Goal: Task Accomplishment & Management: Complete application form

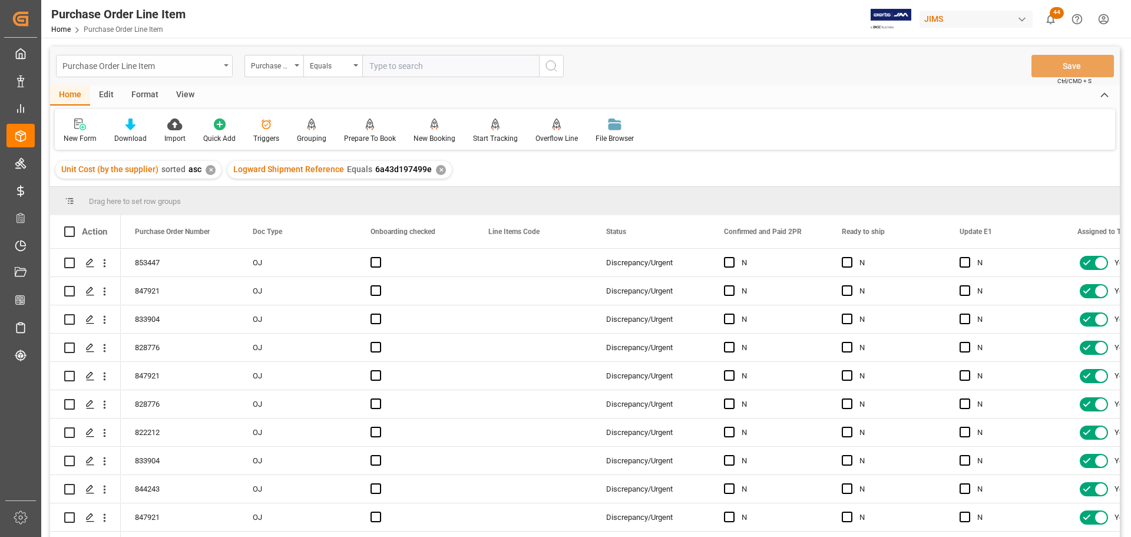
click at [230, 62] on div "Purchase Order Line Item" at bounding box center [144, 66] width 177 height 22
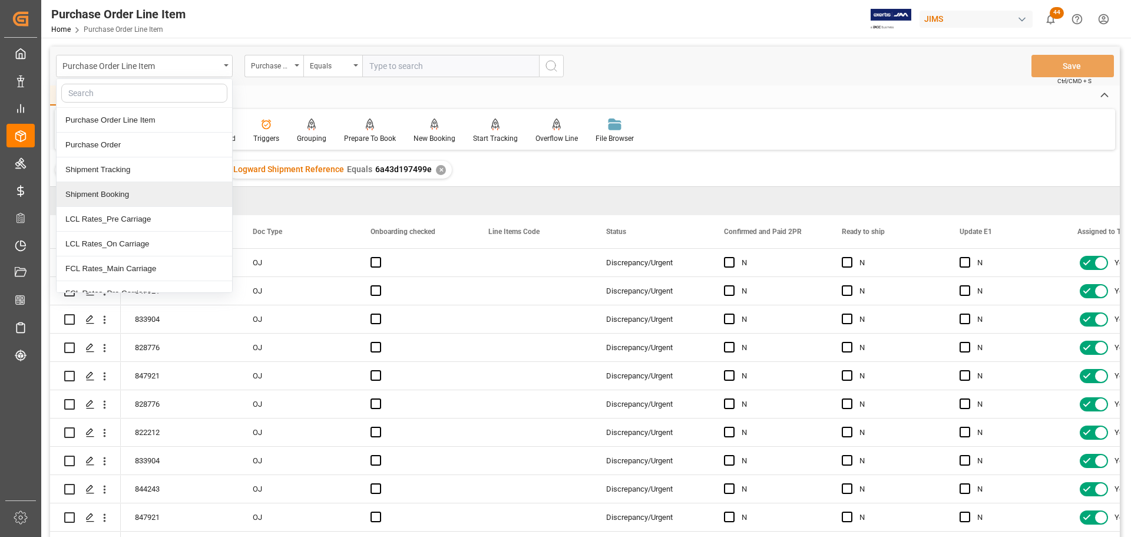
click at [117, 192] on div "Shipment Booking" at bounding box center [145, 194] width 176 height 25
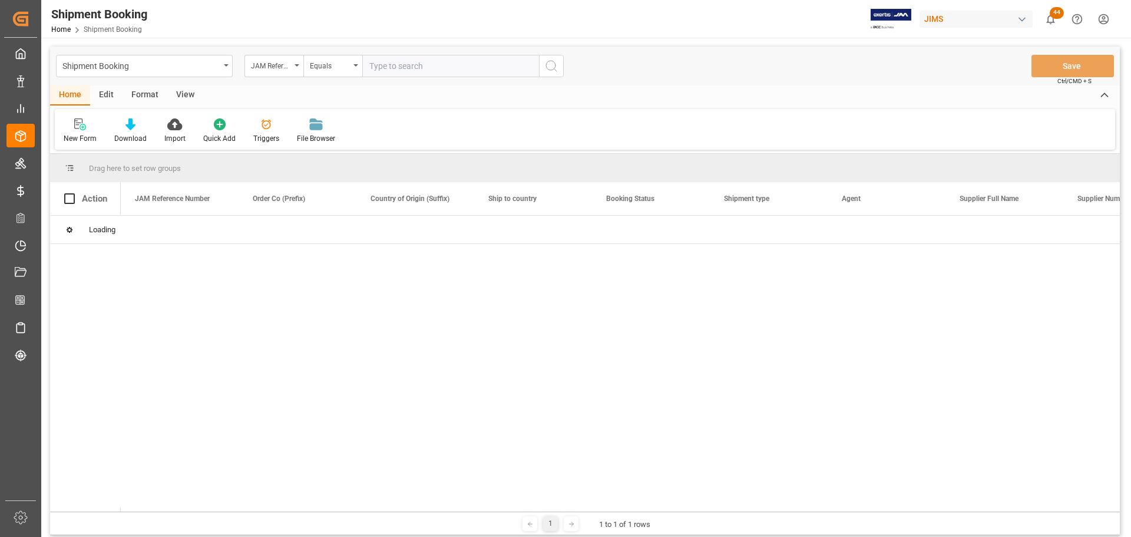
click at [396, 67] on input "text" at bounding box center [450, 66] width 177 height 22
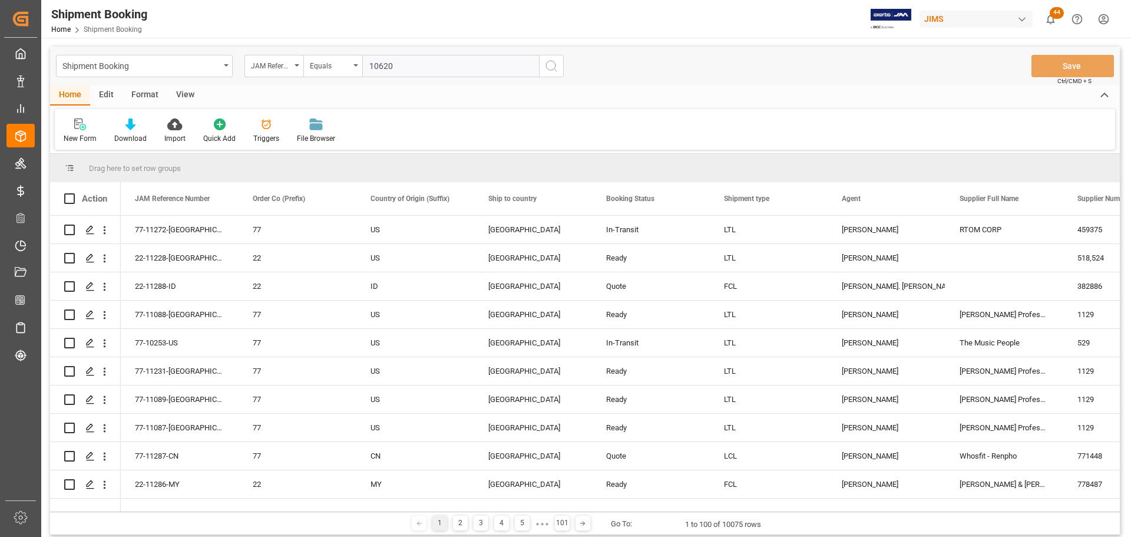
type input "10620"
click at [552, 62] on icon "search button" at bounding box center [551, 66] width 14 height 14
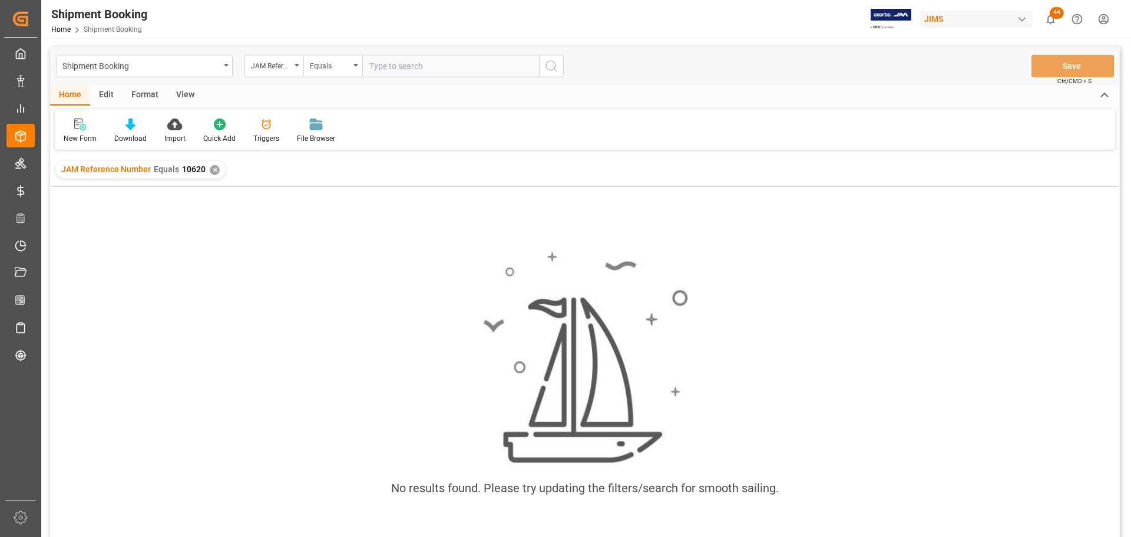
click at [211, 167] on div "✕" at bounding box center [215, 170] width 10 height 10
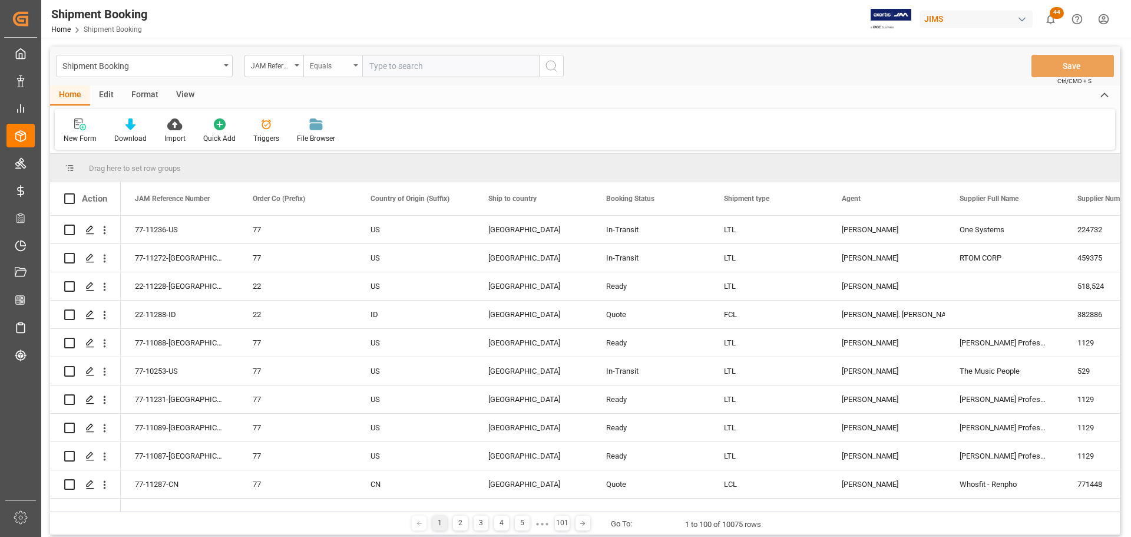
click at [355, 65] on icon "open menu" at bounding box center [355, 65] width 5 height 2
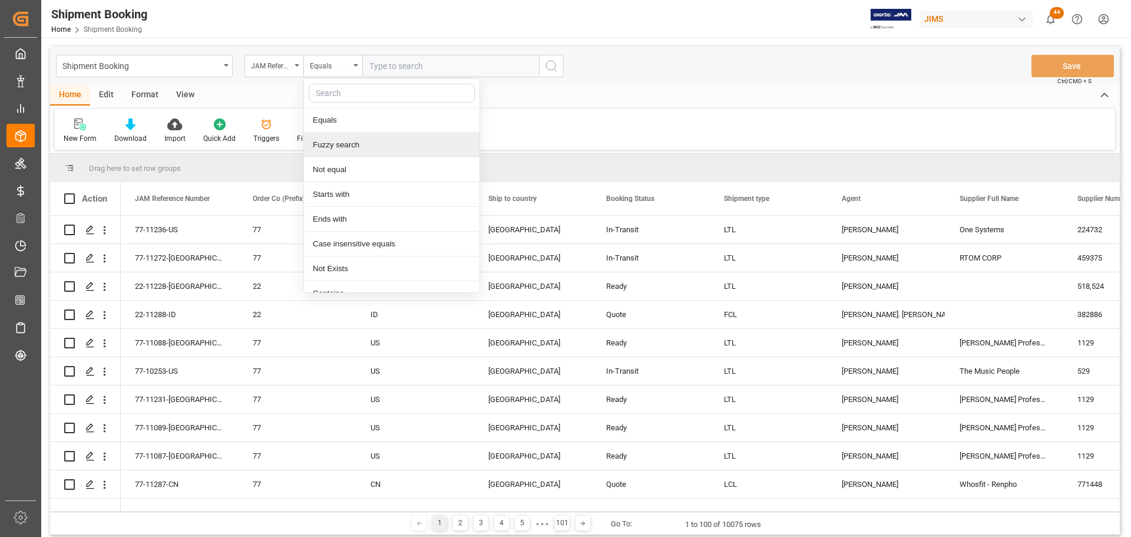
click at [335, 147] on div "Fuzzy search" at bounding box center [392, 145] width 176 height 25
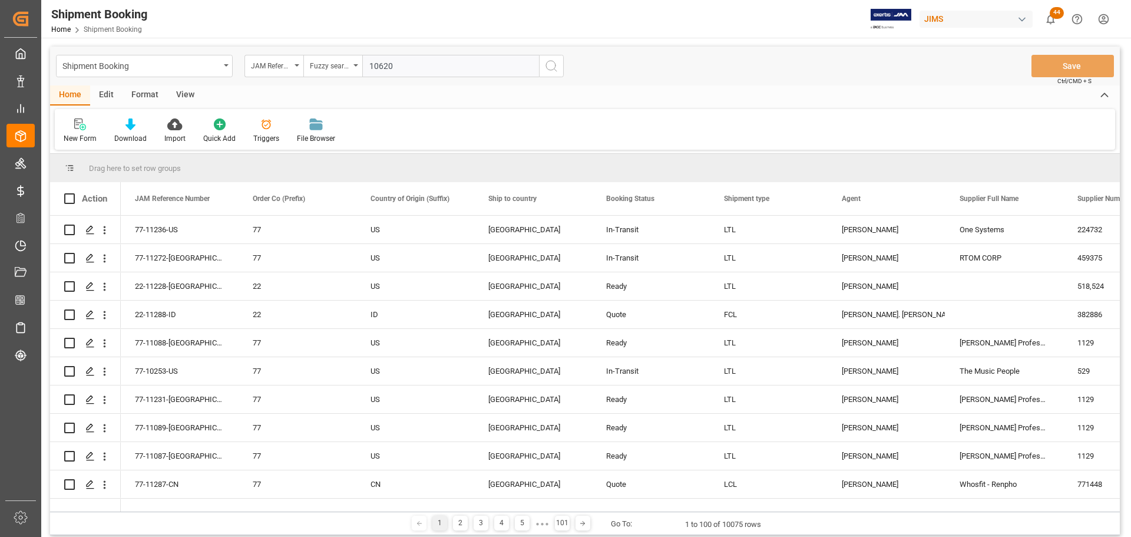
type input "10620"
click at [554, 67] on icon "search button" at bounding box center [551, 66] width 14 height 14
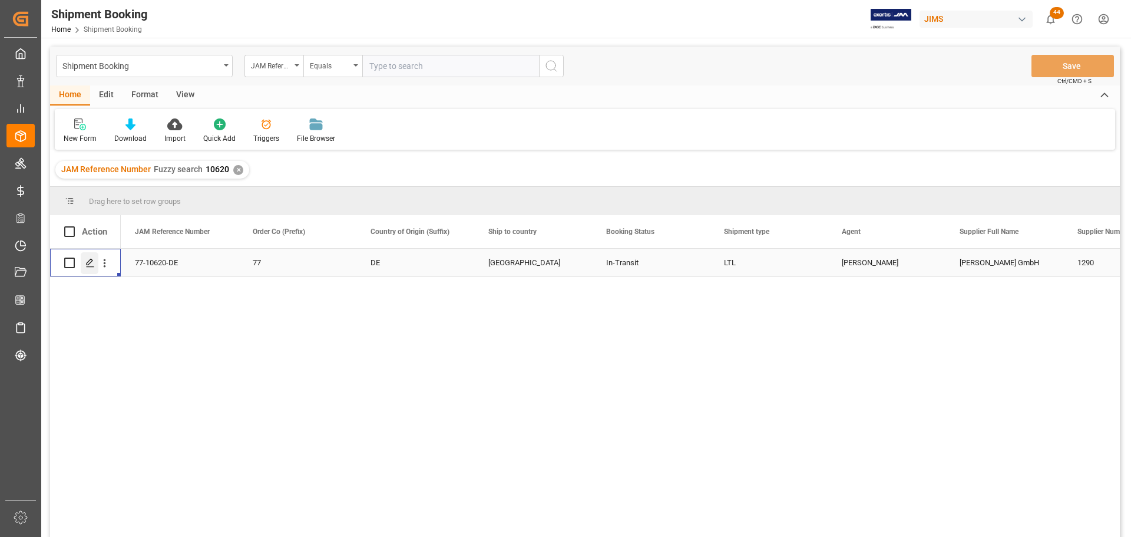
click at [88, 268] on div "Press SPACE to select this row." at bounding box center [90, 263] width 18 height 22
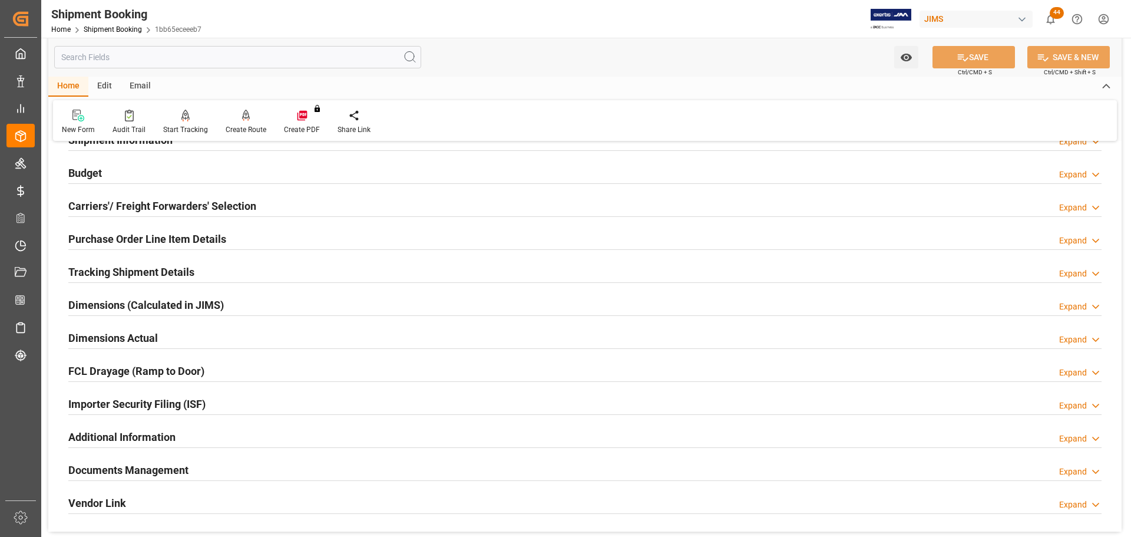
scroll to position [118, 0]
click at [150, 470] on h2 "Documents Management" at bounding box center [128, 469] width 120 height 16
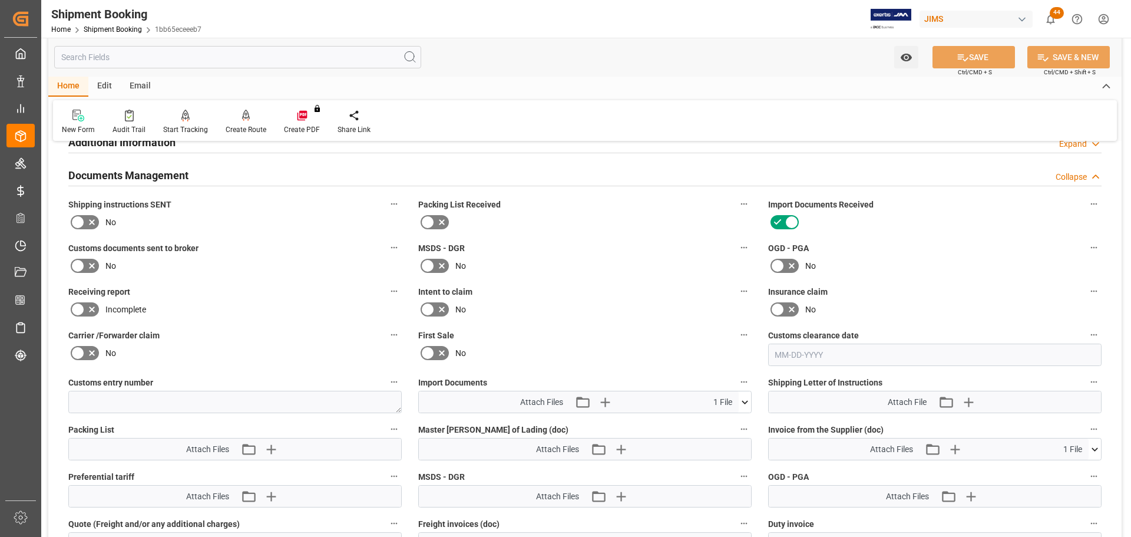
scroll to position [412, 0]
click at [743, 401] on icon at bounding box center [745, 401] width 12 height 12
click at [723, 424] on icon at bounding box center [725, 422] width 7 height 9
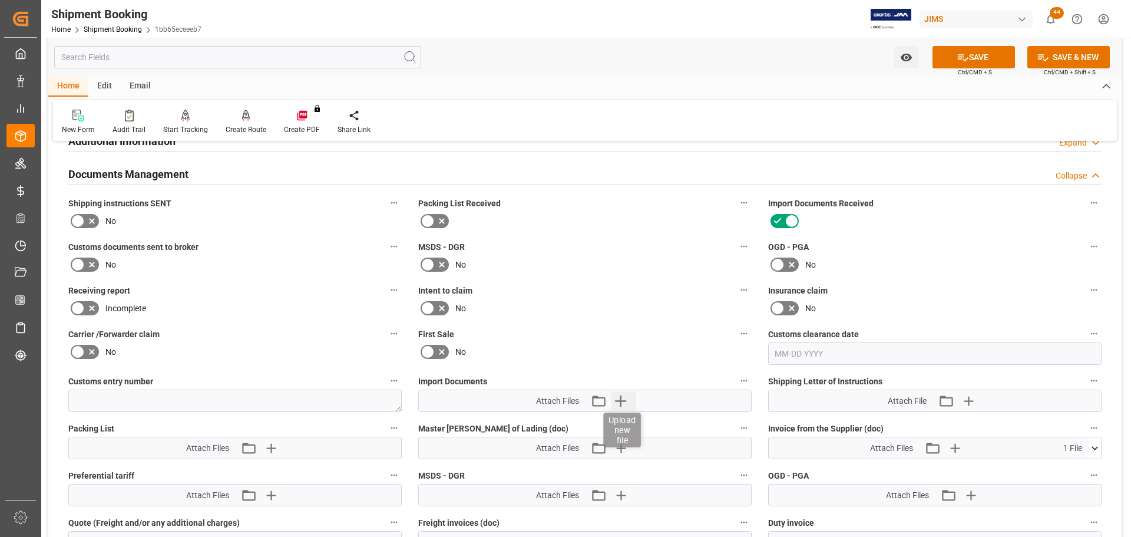
click at [621, 401] on icon "button" at bounding box center [620, 400] width 11 height 11
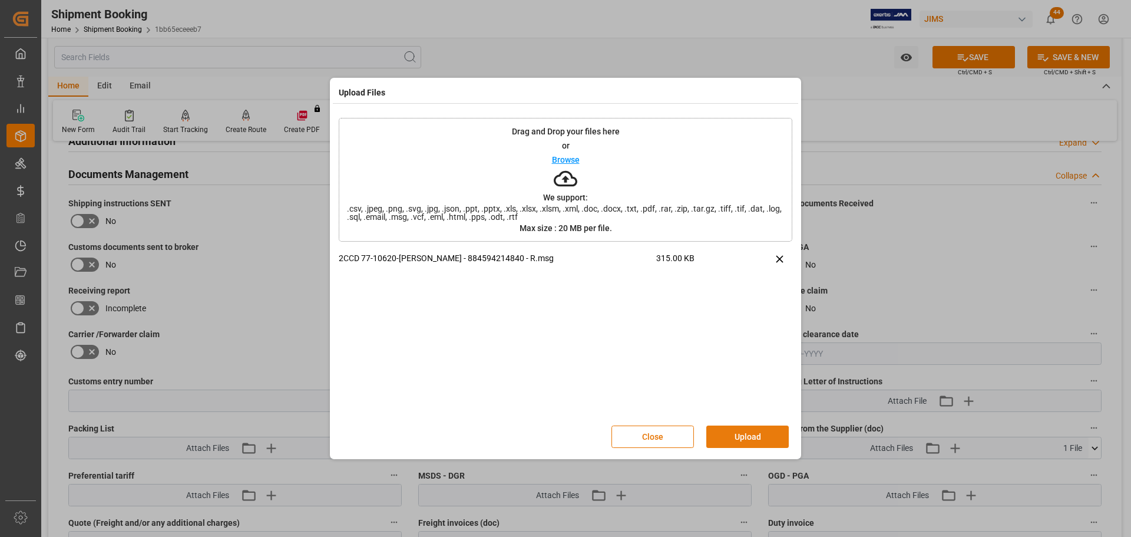
click at [752, 429] on button "Upload" at bounding box center [747, 436] width 82 height 22
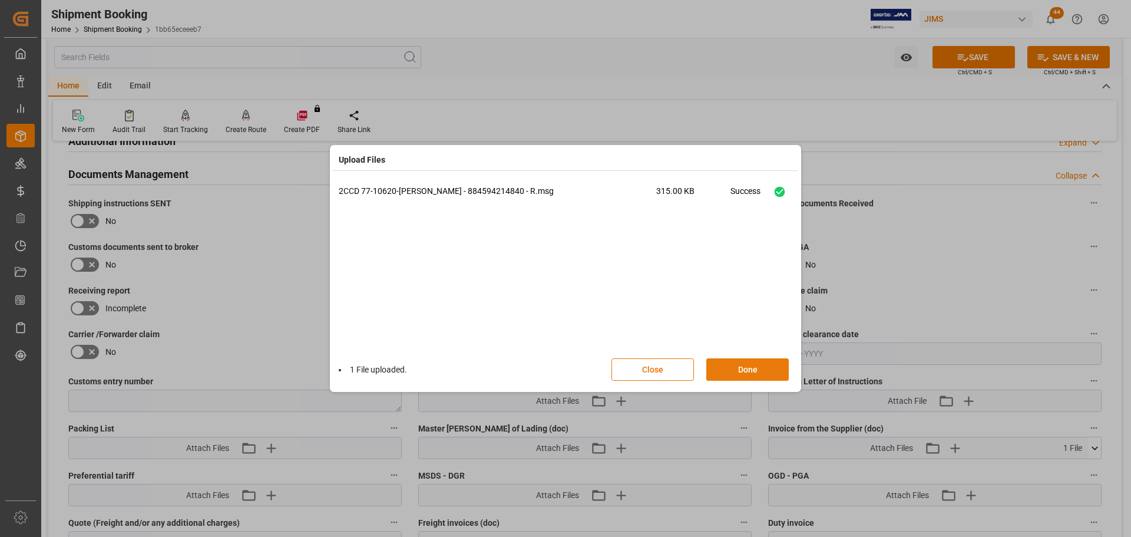
click at [759, 365] on button "Done" at bounding box center [747, 369] width 82 height 22
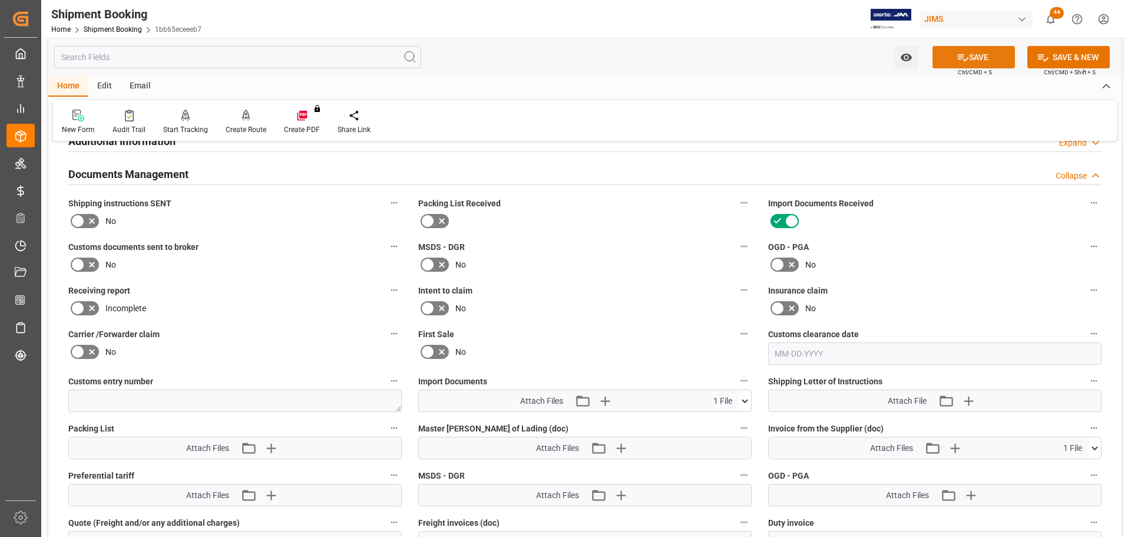
click at [984, 59] on button "SAVE" at bounding box center [974, 57] width 82 height 22
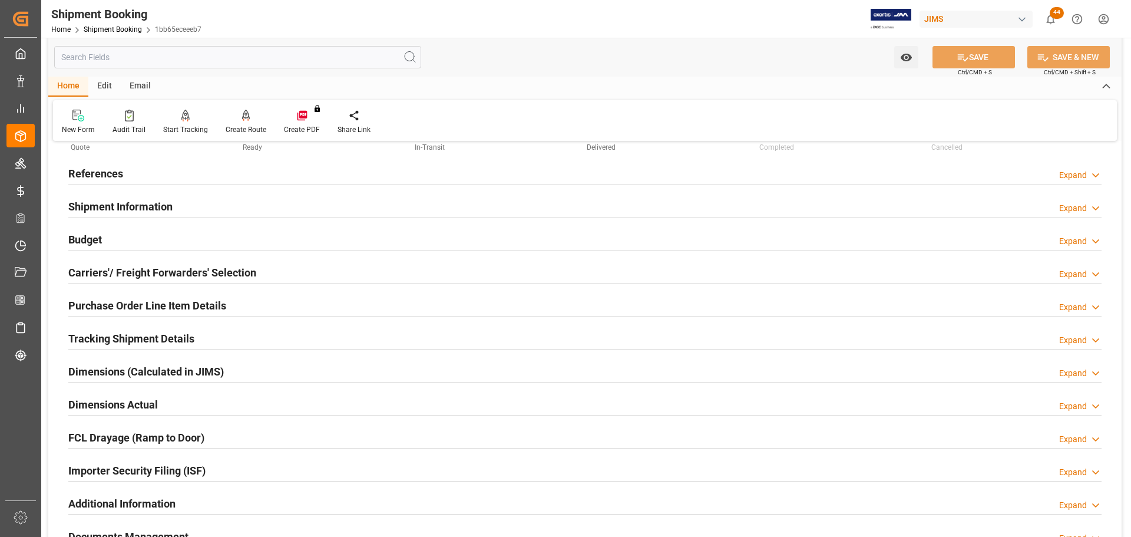
scroll to position [0, 0]
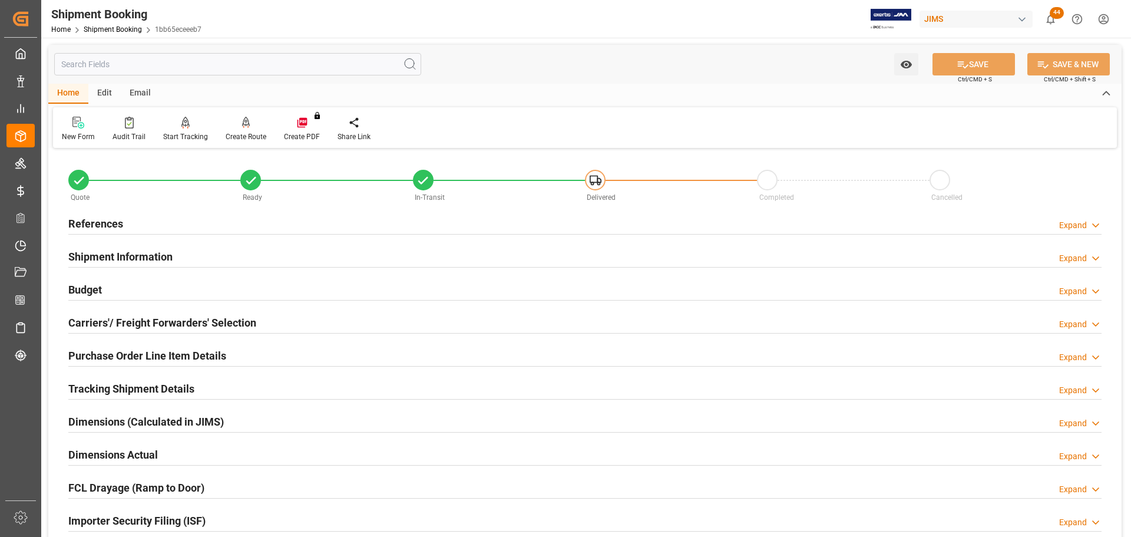
click at [113, 24] on div "Home Shipment Booking 1bb65eceeeb7" at bounding box center [126, 29] width 150 height 12
click at [115, 29] on link "Shipment Booking" at bounding box center [113, 29] width 58 height 8
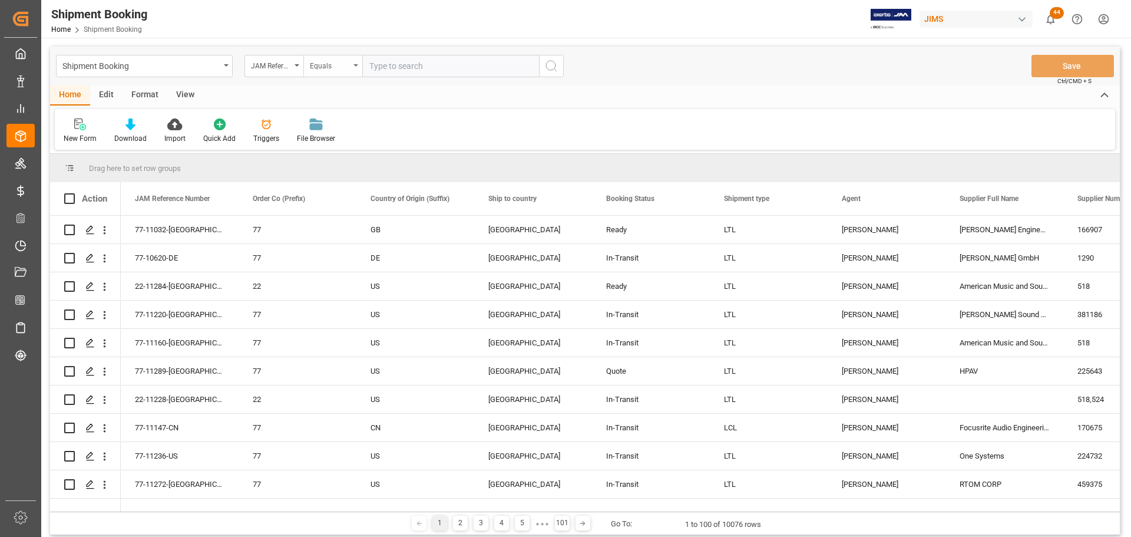
click at [359, 64] on div "Equals" at bounding box center [332, 66] width 59 height 22
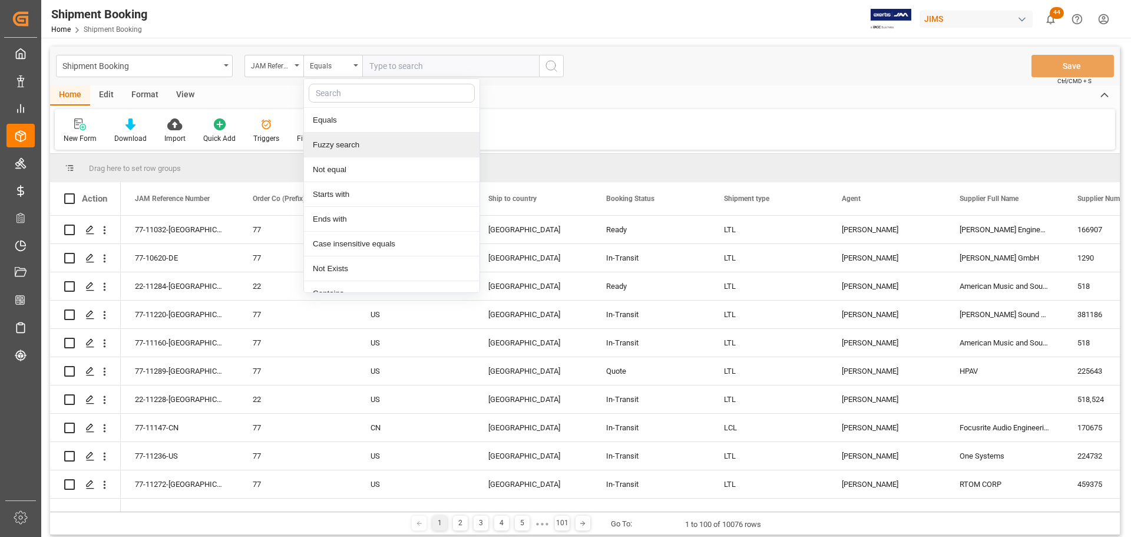
click at [350, 142] on div "Fuzzy search" at bounding box center [392, 145] width 176 height 25
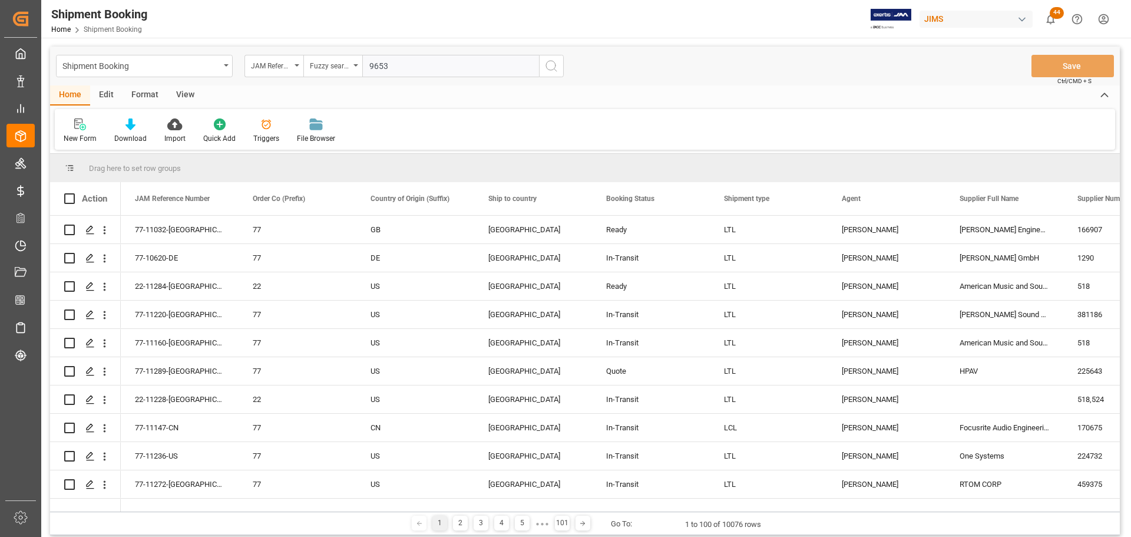
type input "9653"
click at [553, 62] on icon "search button" at bounding box center [551, 66] width 14 height 14
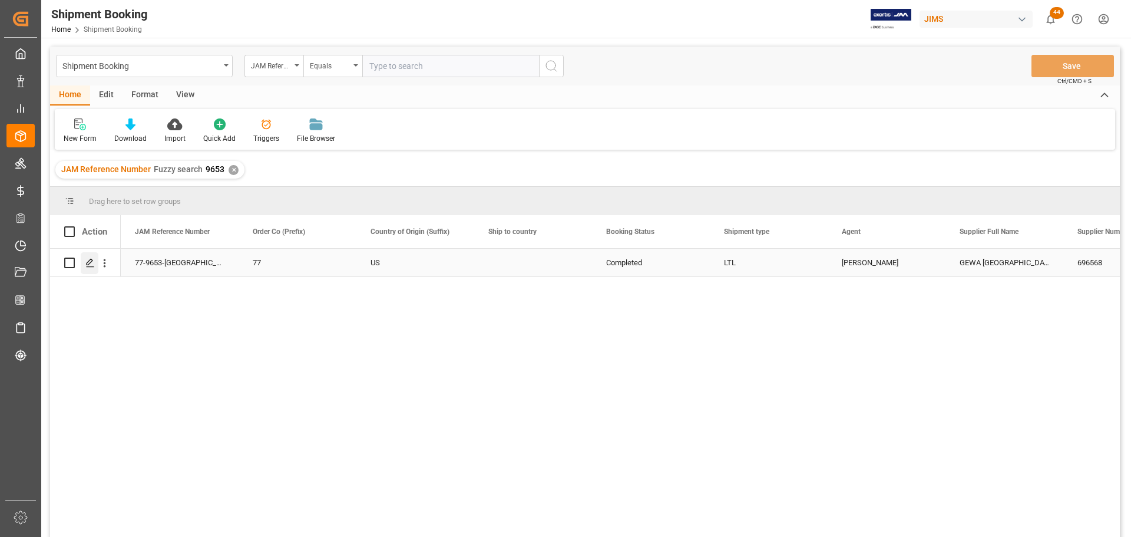
click at [84, 265] on div "Press SPACE to select this row." at bounding box center [90, 263] width 18 height 22
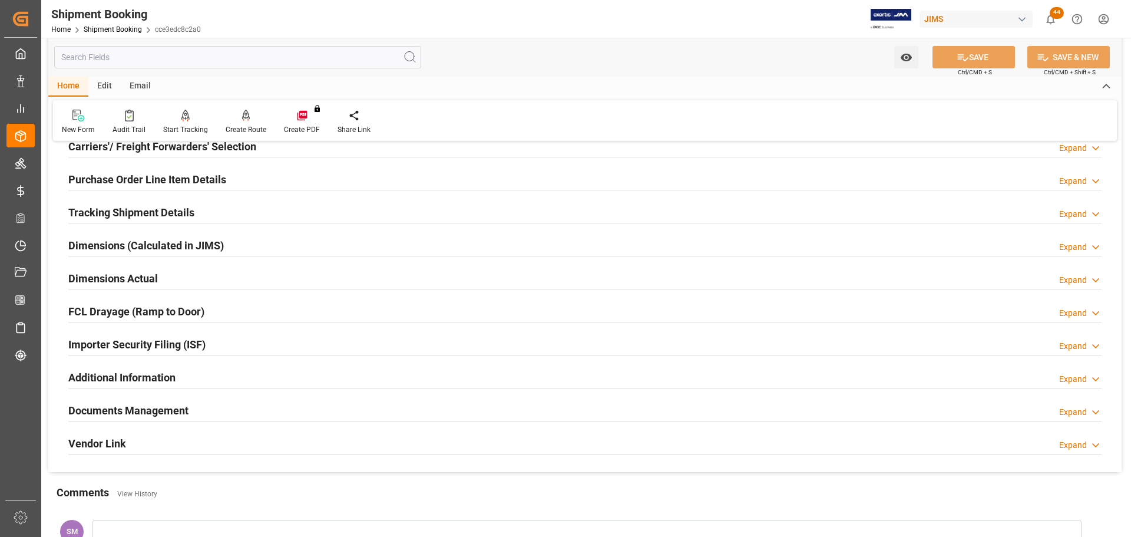
scroll to position [177, 0]
click at [124, 406] on h2 "Documents Management" at bounding box center [128, 410] width 120 height 16
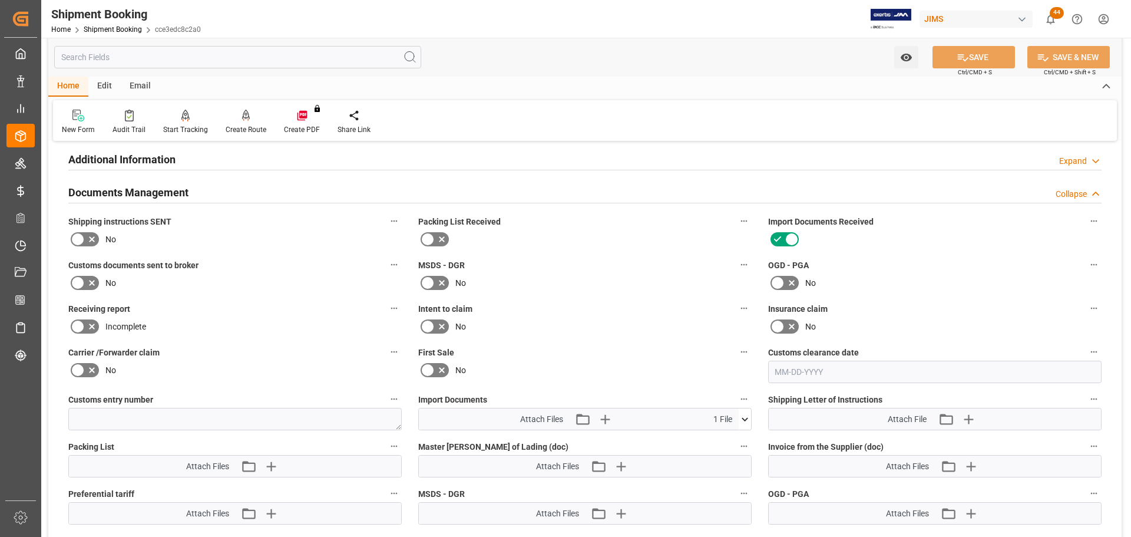
scroll to position [412, 0]
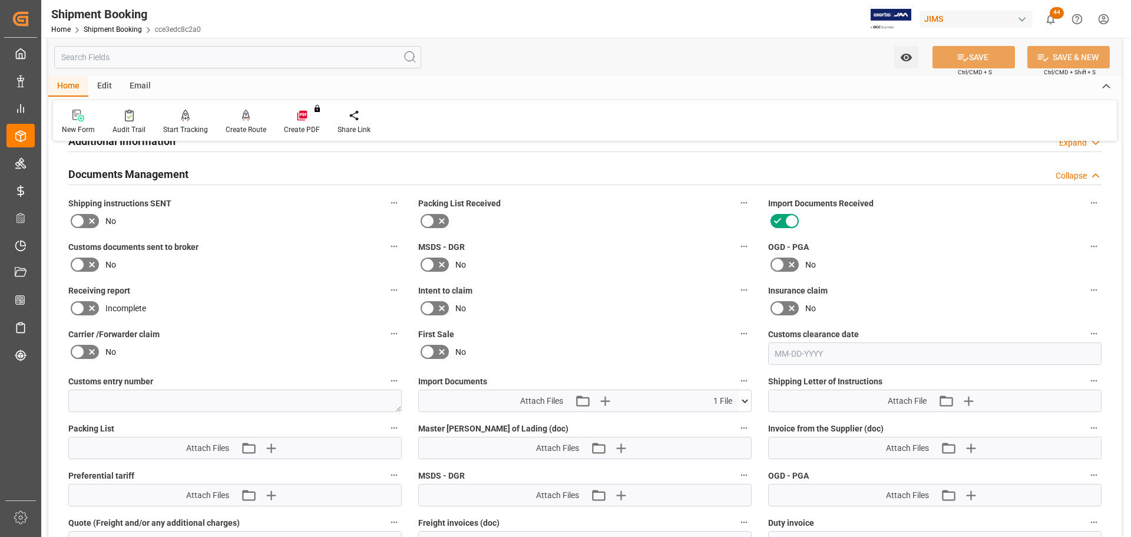
click at [745, 402] on icon at bounding box center [745, 401] width 12 height 12
click at [609, 401] on icon "button" at bounding box center [605, 400] width 11 height 11
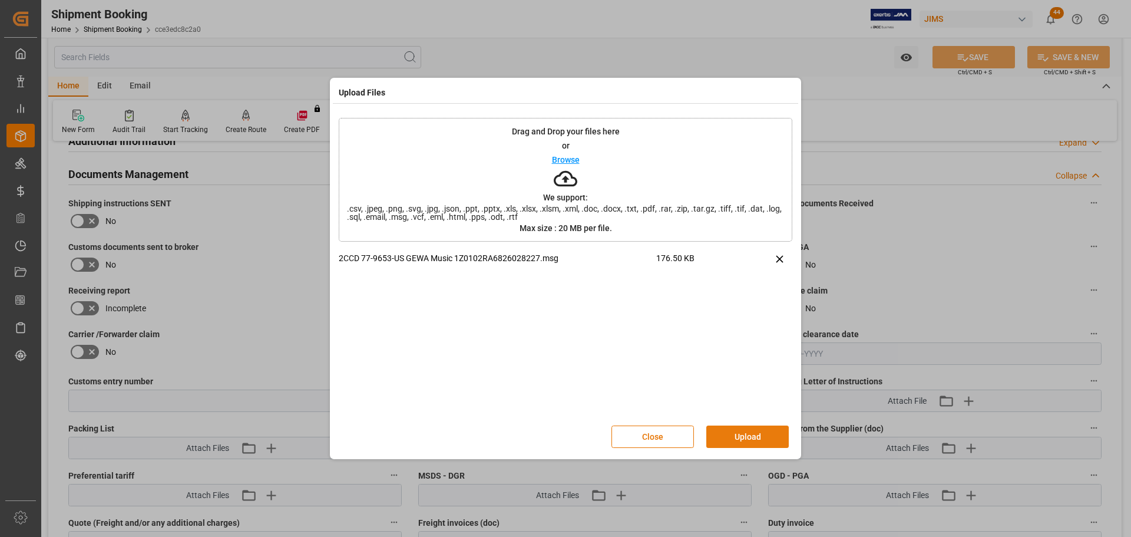
click at [752, 428] on button "Upload" at bounding box center [747, 436] width 82 height 22
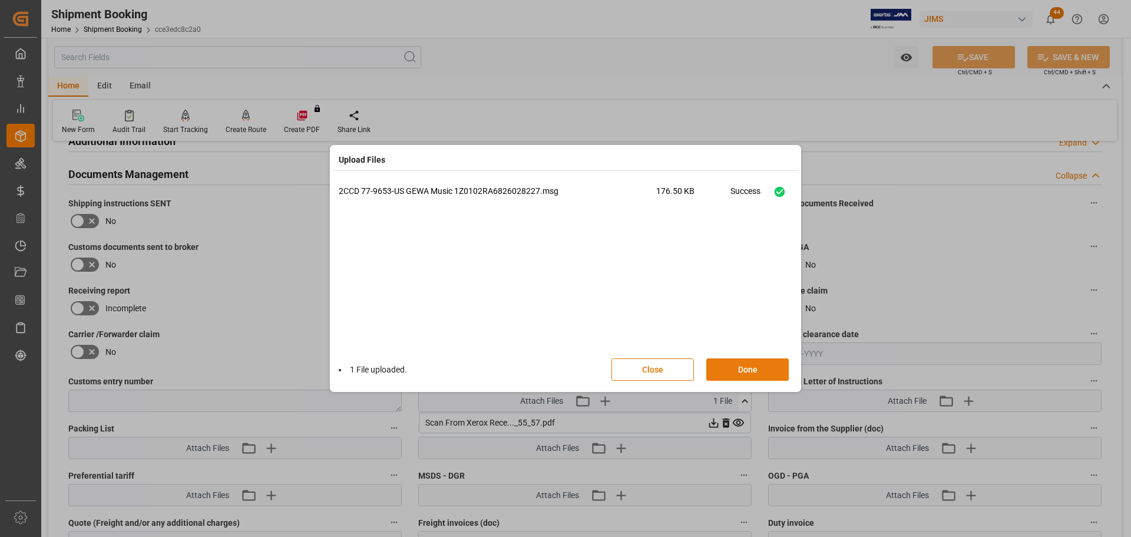
click at [745, 370] on button "Done" at bounding box center [747, 369] width 82 height 22
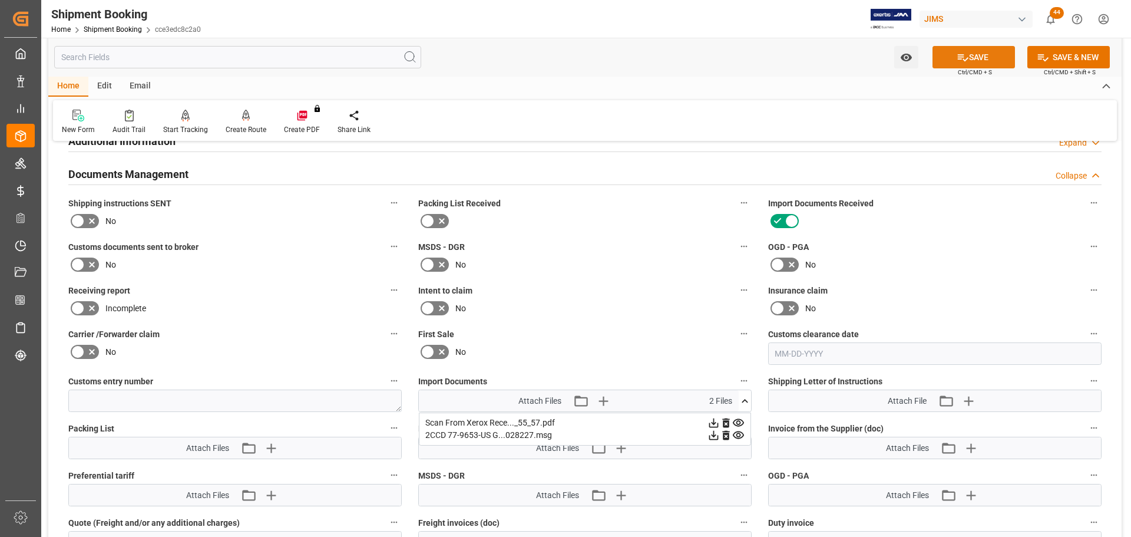
click at [968, 58] on button "SAVE" at bounding box center [974, 57] width 82 height 22
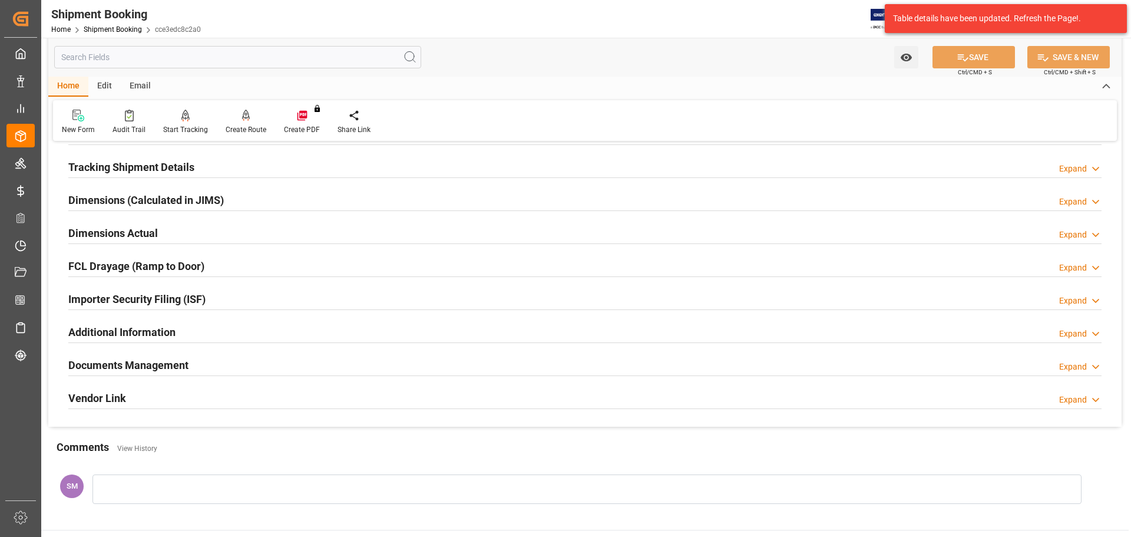
scroll to position [230, 0]
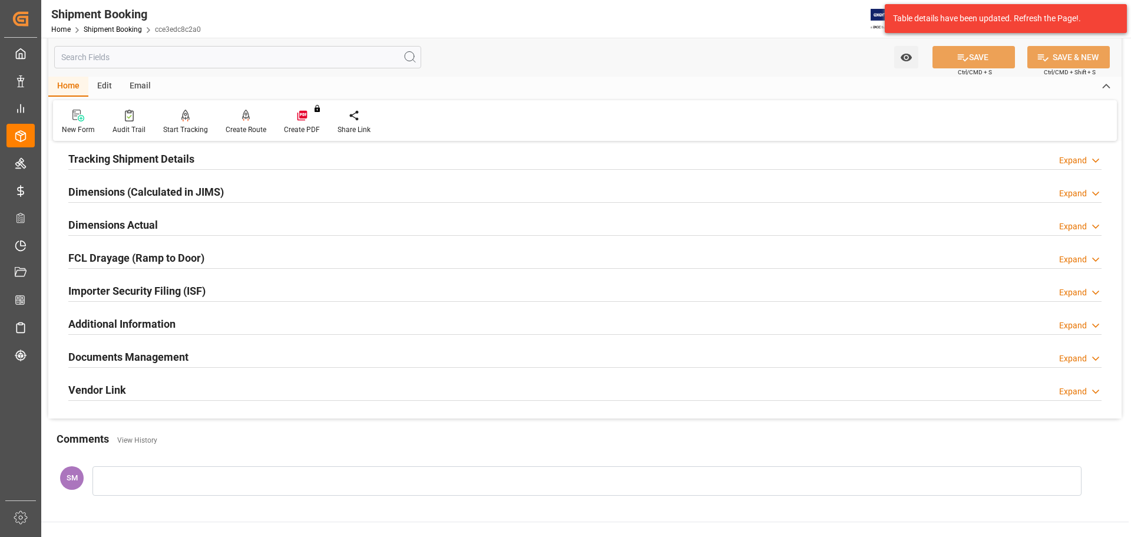
click at [148, 357] on h2 "Documents Management" at bounding box center [128, 357] width 120 height 16
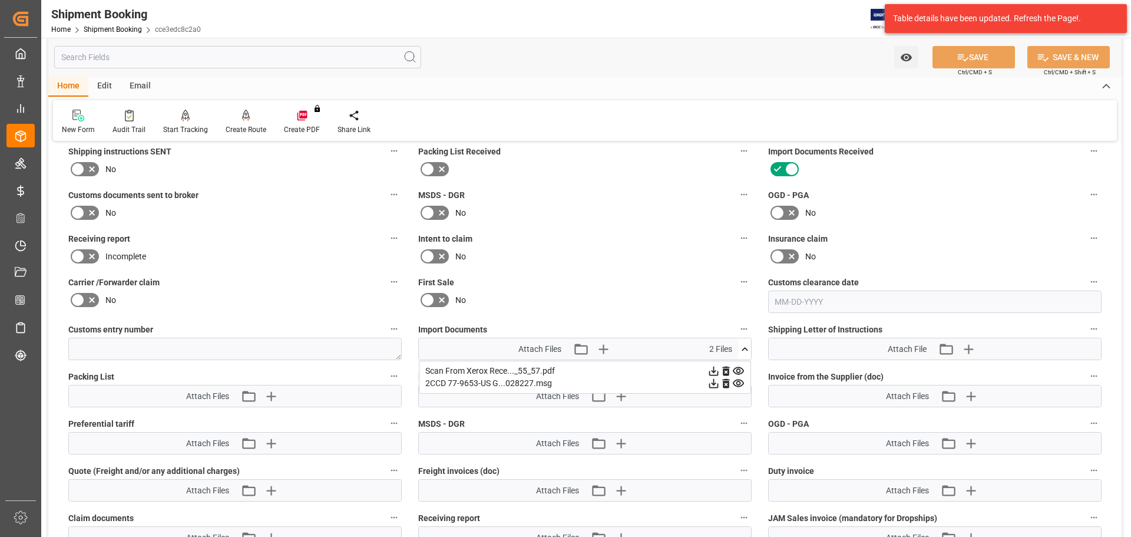
scroll to position [465, 0]
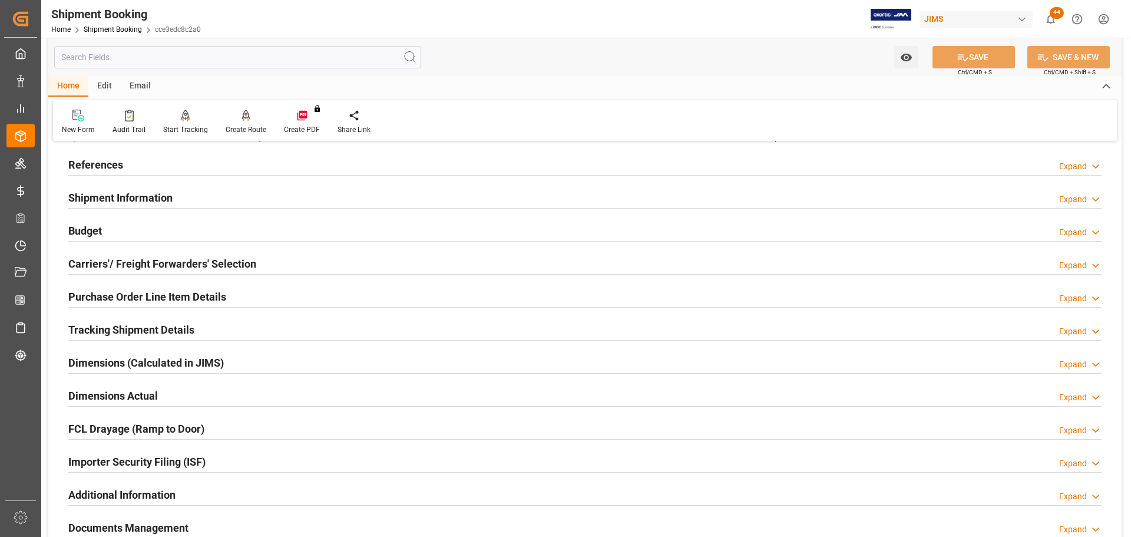
scroll to position [177, 0]
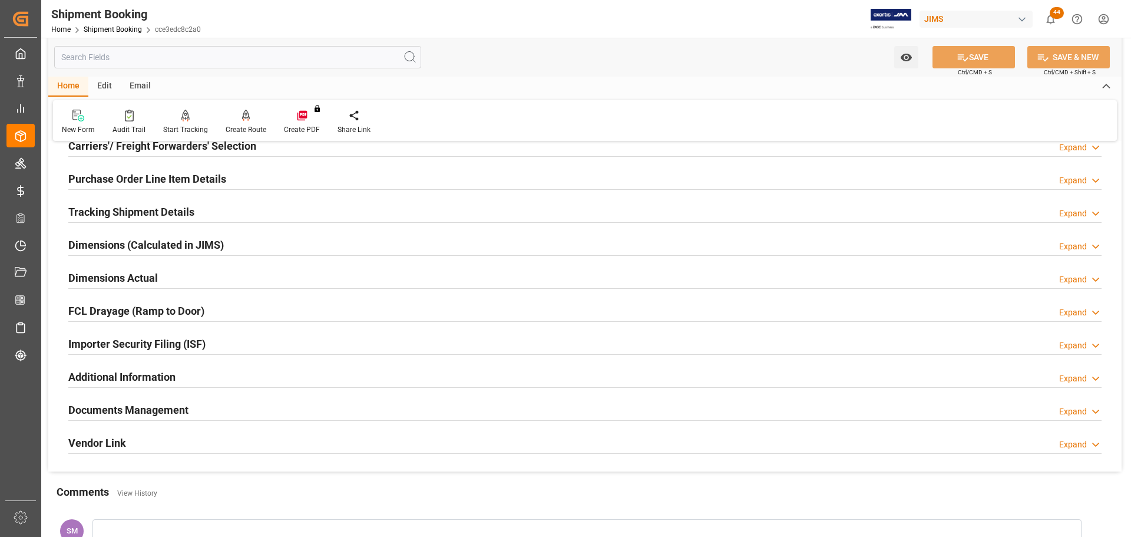
click at [131, 411] on h2 "Documents Management" at bounding box center [128, 410] width 120 height 16
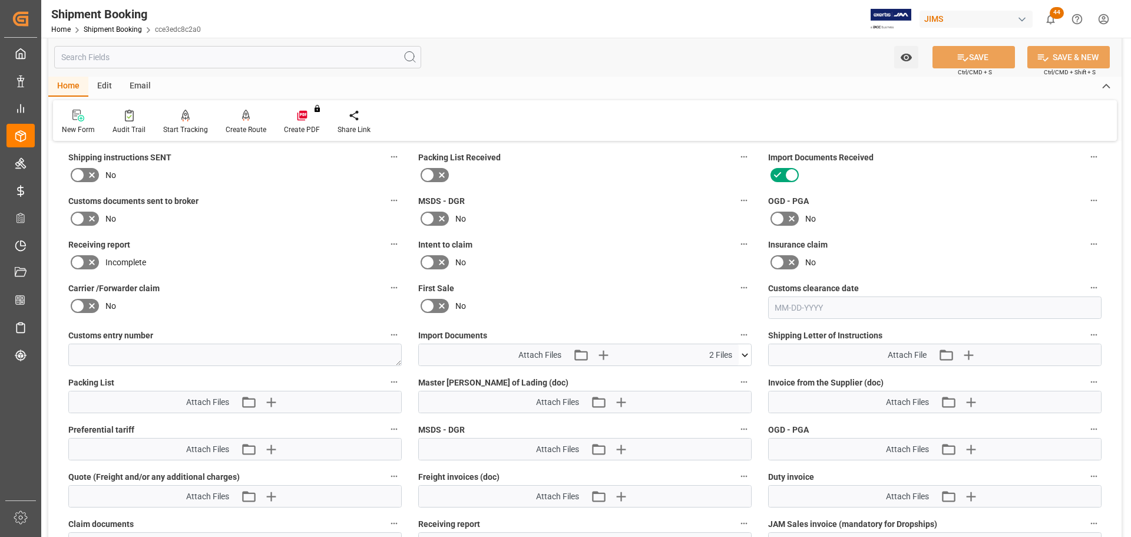
scroll to position [471, 0]
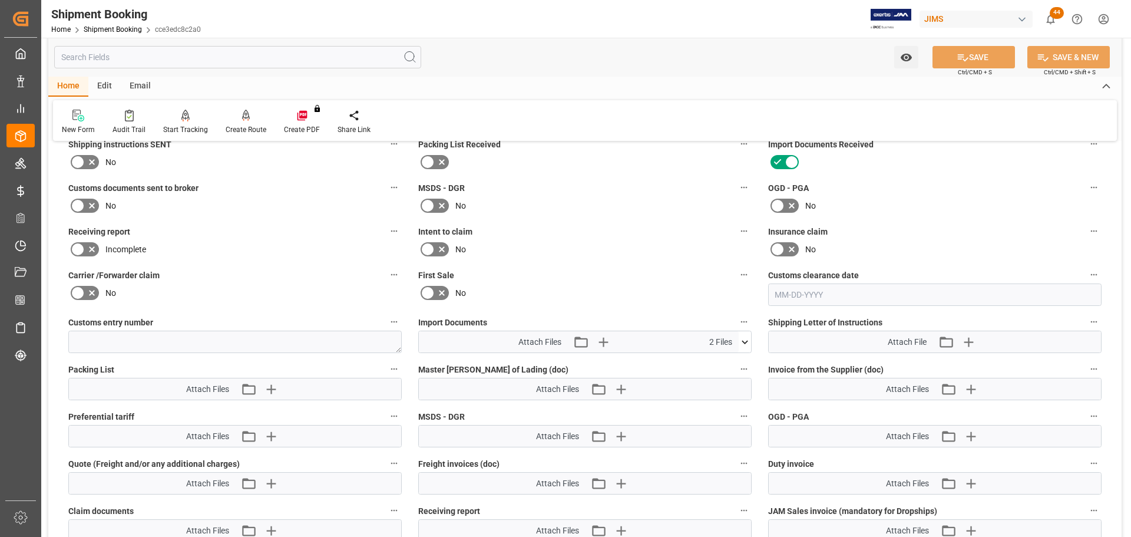
click at [742, 338] on icon at bounding box center [745, 342] width 12 height 12
click at [128, 29] on link "Shipment Booking" at bounding box center [113, 29] width 58 height 8
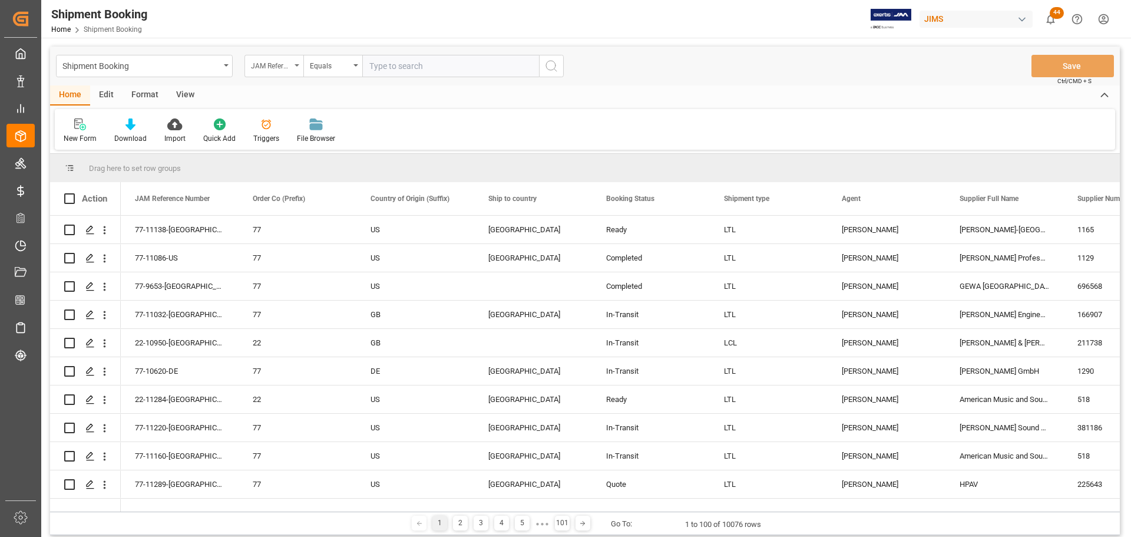
click at [293, 62] on div "JAM Reference Number" at bounding box center [273, 66] width 59 height 22
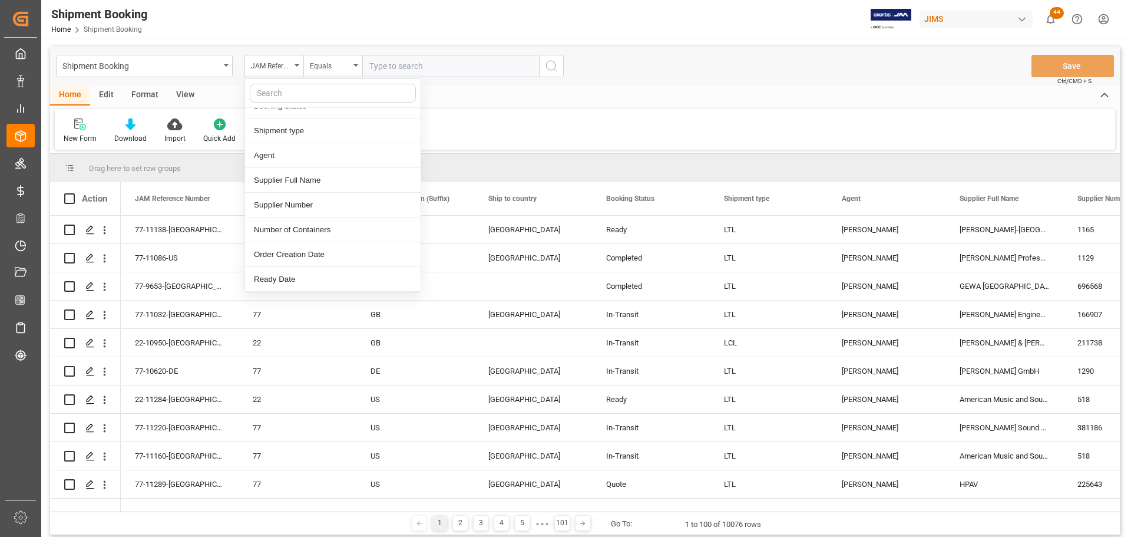
scroll to position [118, 0]
click at [272, 198] on div "Supplier Number" at bounding box center [333, 200] width 176 height 25
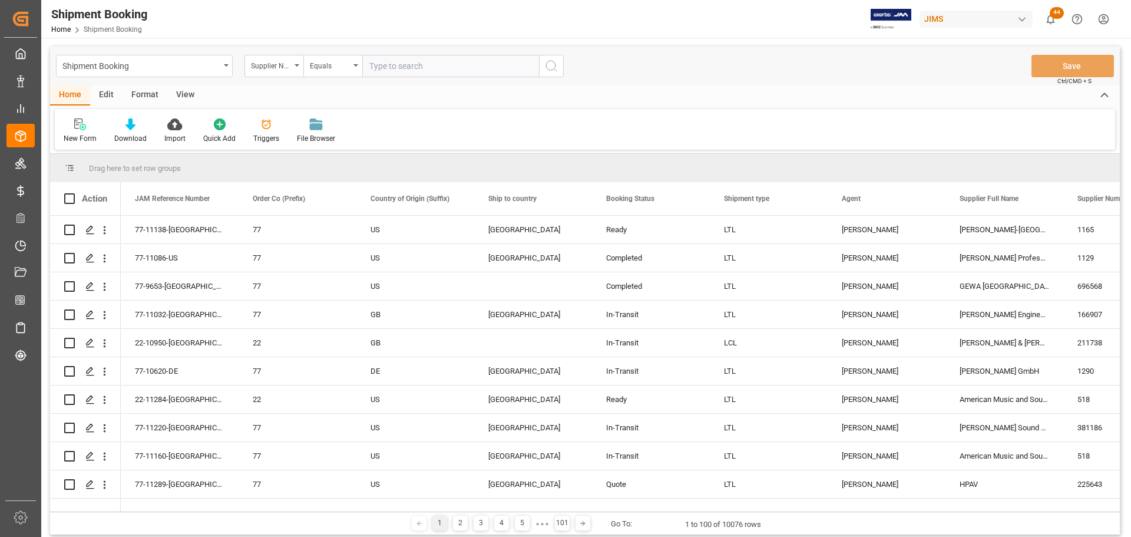
click at [383, 65] on input "text" at bounding box center [450, 66] width 177 height 22
type input "1290"
click at [555, 67] on circle "search button" at bounding box center [550, 65] width 9 height 9
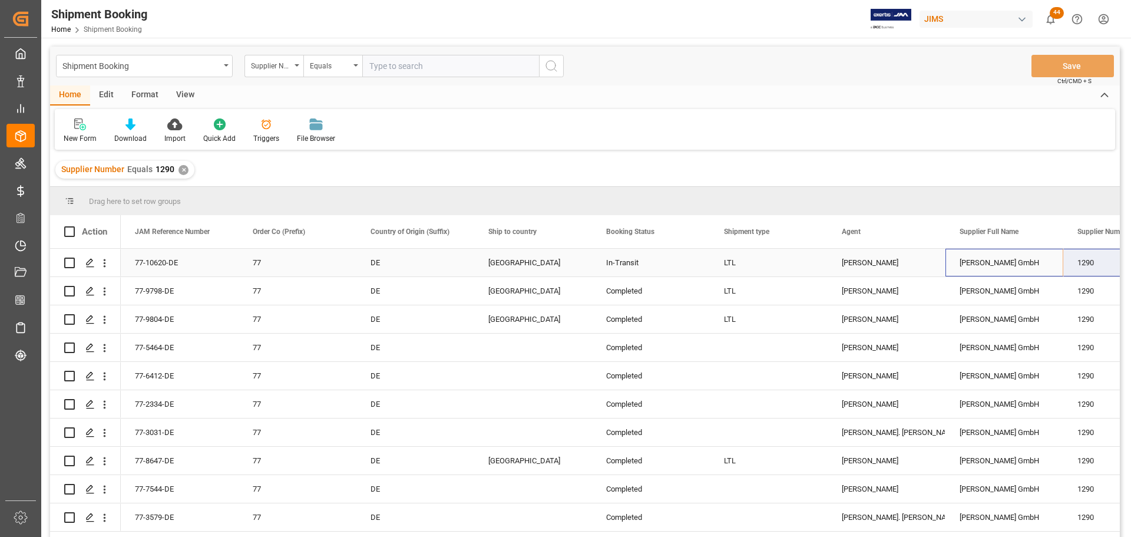
drag, startPoint x: 1004, startPoint y: 262, endPoint x: 1093, endPoint y: 263, distance: 89.0
click at [73, 136] on div "New Form" at bounding box center [80, 138] width 33 height 11
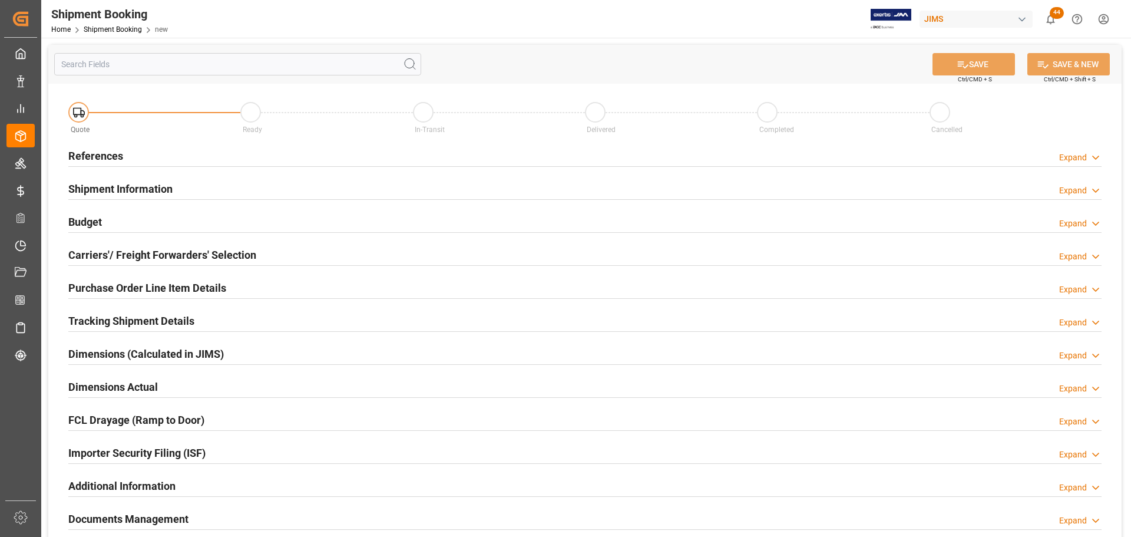
click at [88, 153] on h2 "References" at bounding box center [95, 156] width 55 height 16
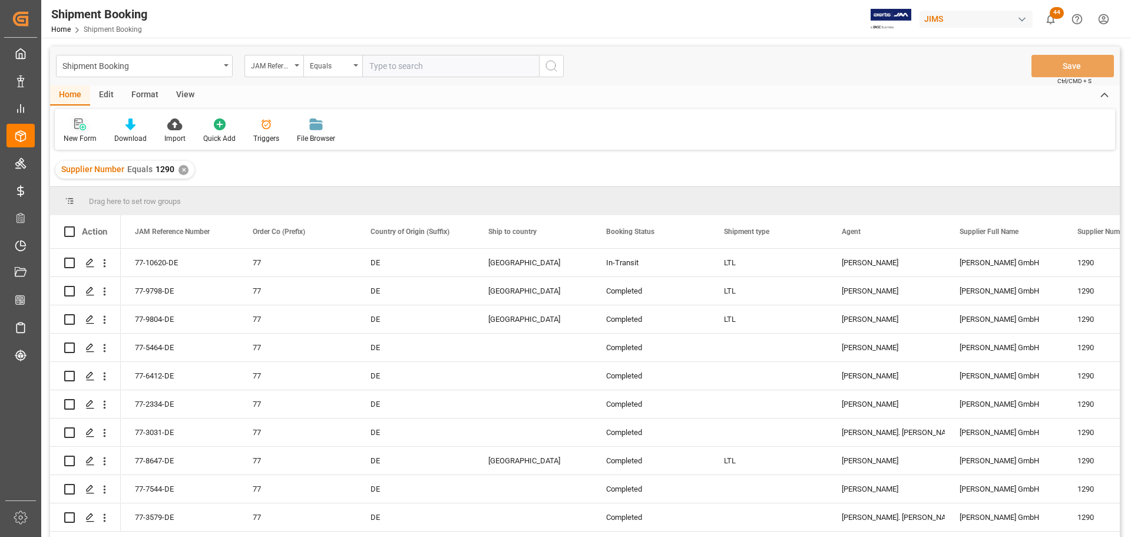
click at [78, 131] on div "New Form" at bounding box center [80, 131] width 51 height 26
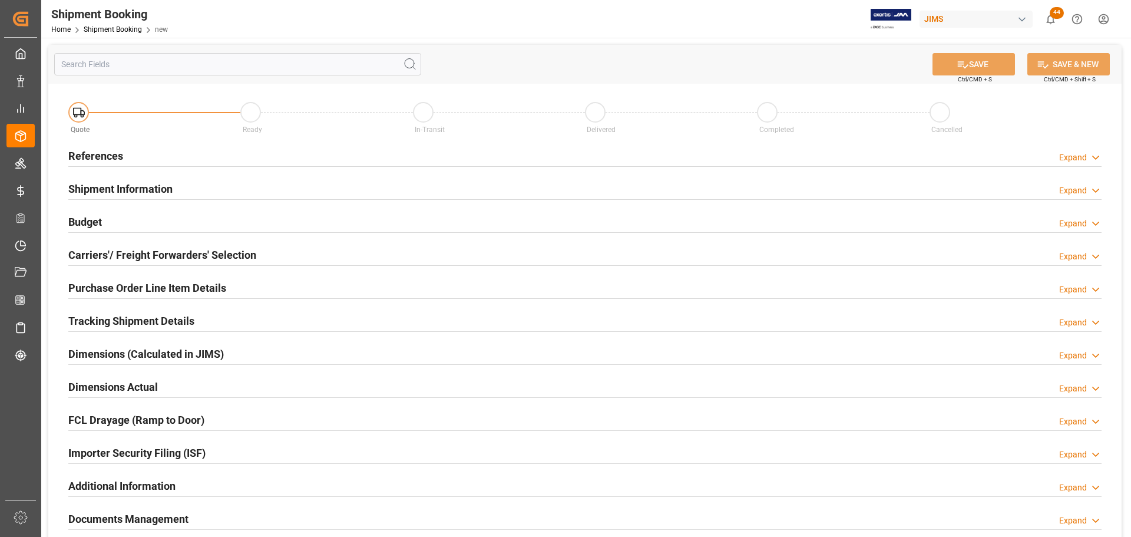
click at [86, 154] on h2 "References" at bounding box center [95, 156] width 55 height 16
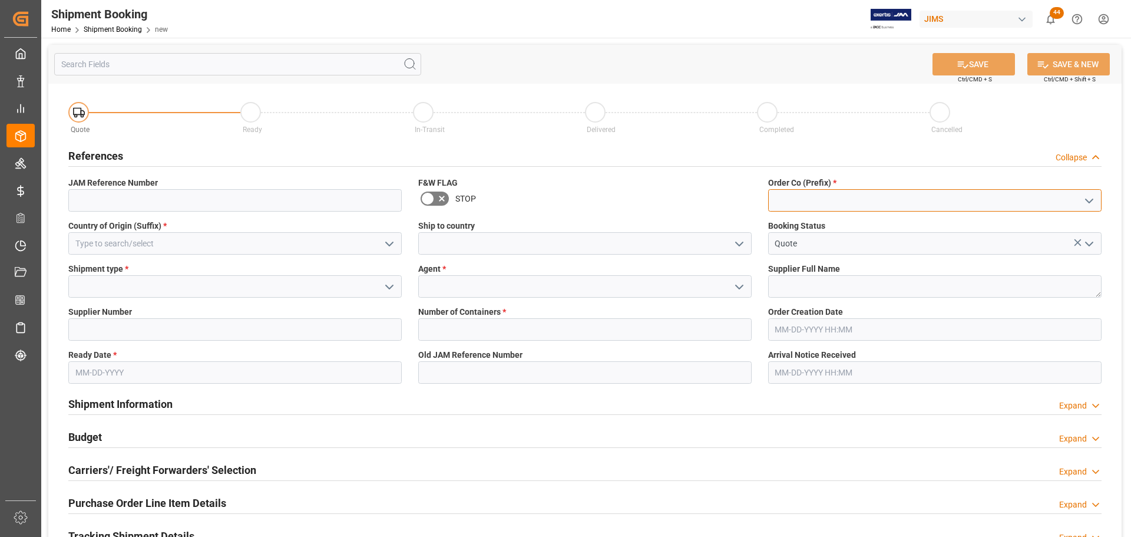
click at [807, 201] on input at bounding box center [934, 200] width 333 height 22
type input "77"
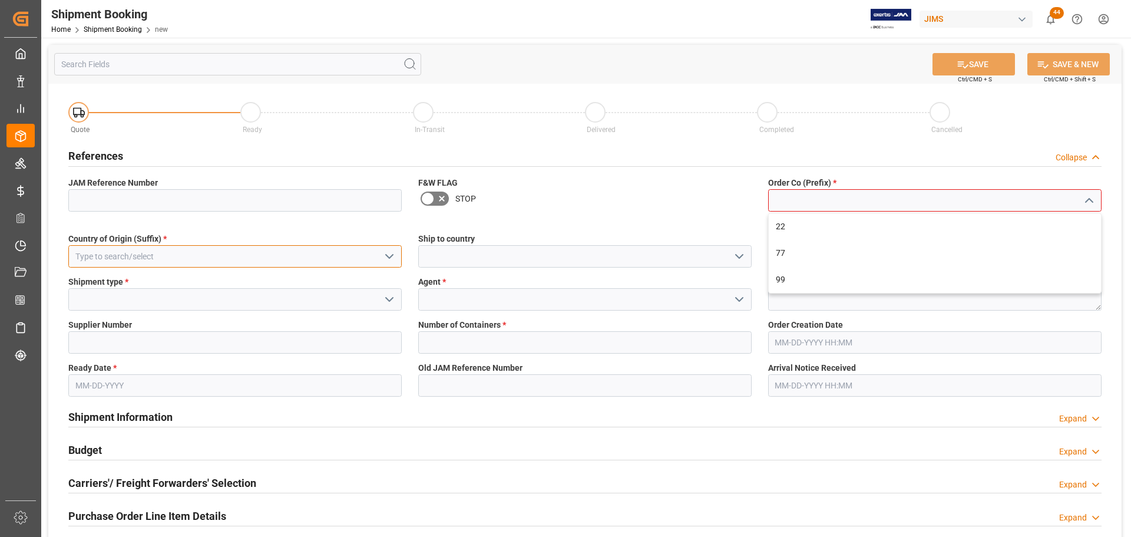
click at [151, 243] on div "Country of Origin (Suffix) *" at bounding box center [235, 250] width 350 height 43
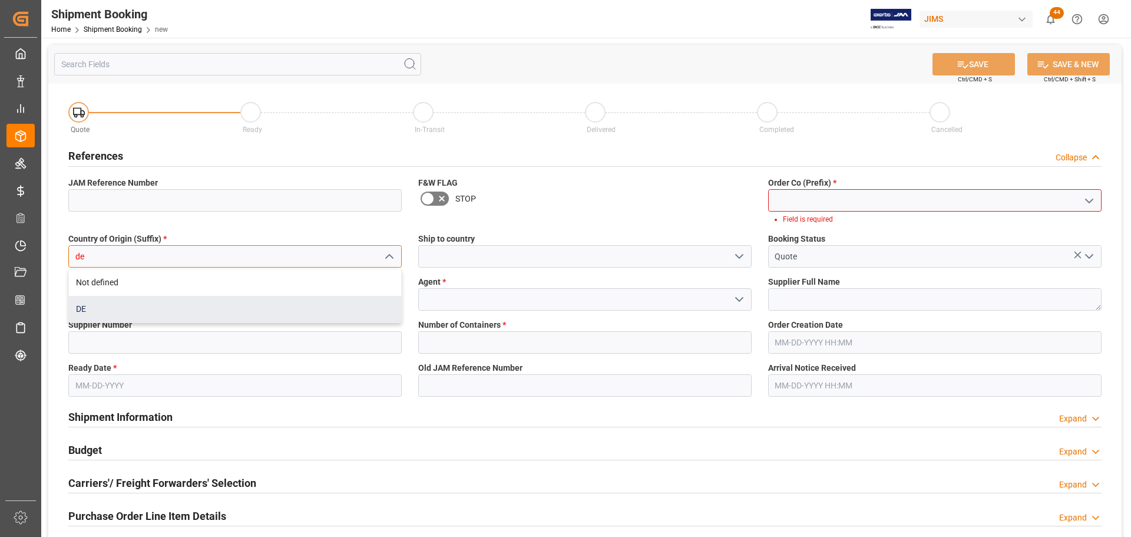
click at [81, 310] on div "DE" at bounding box center [235, 309] width 332 height 27
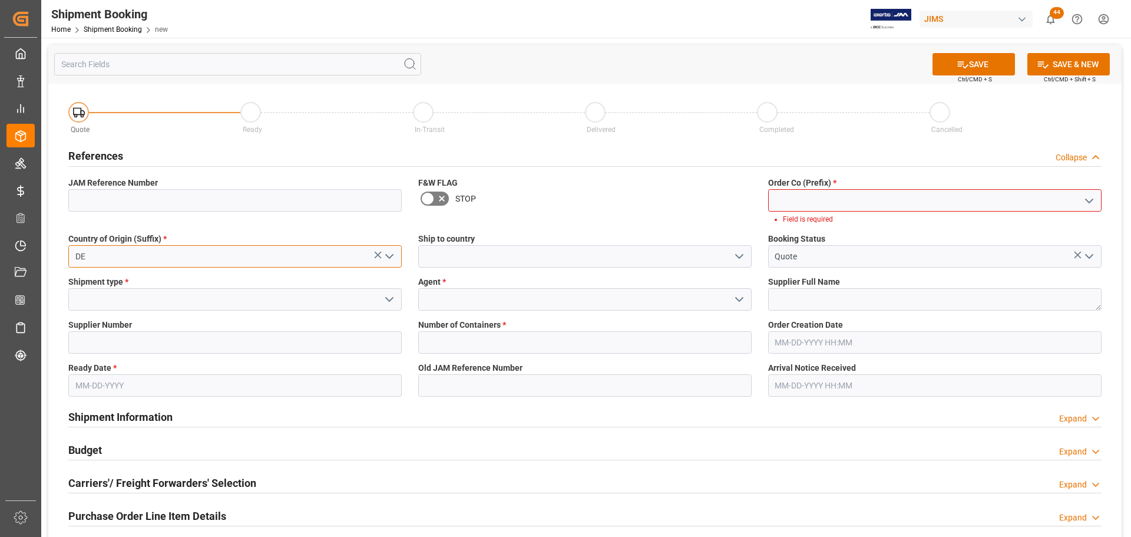
type input "DE"
click at [531, 254] on input at bounding box center [584, 256] width 333 height 22
type input "Canada"
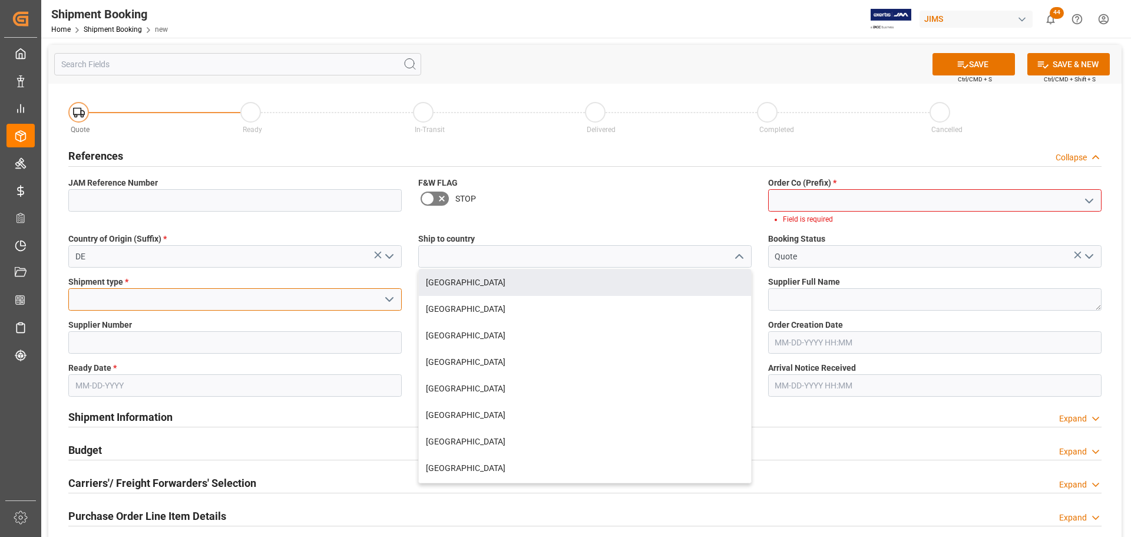
click at [110, 299] on input at bounding box center [234, 299] width 333 height 22
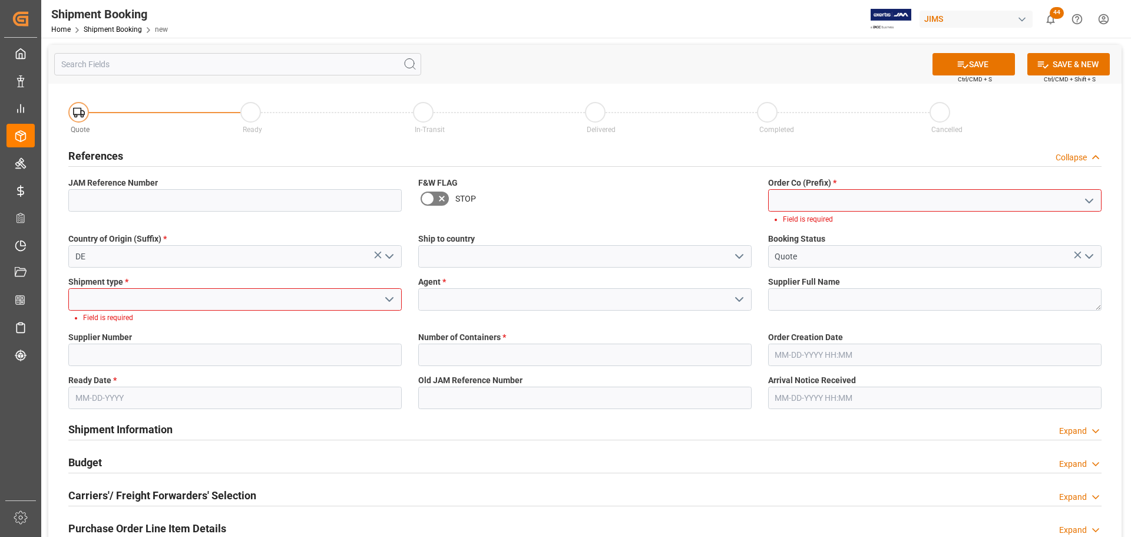
click at [392, 297] on polyline "open menu" at bounding box center [389, 299] width 7 height 4
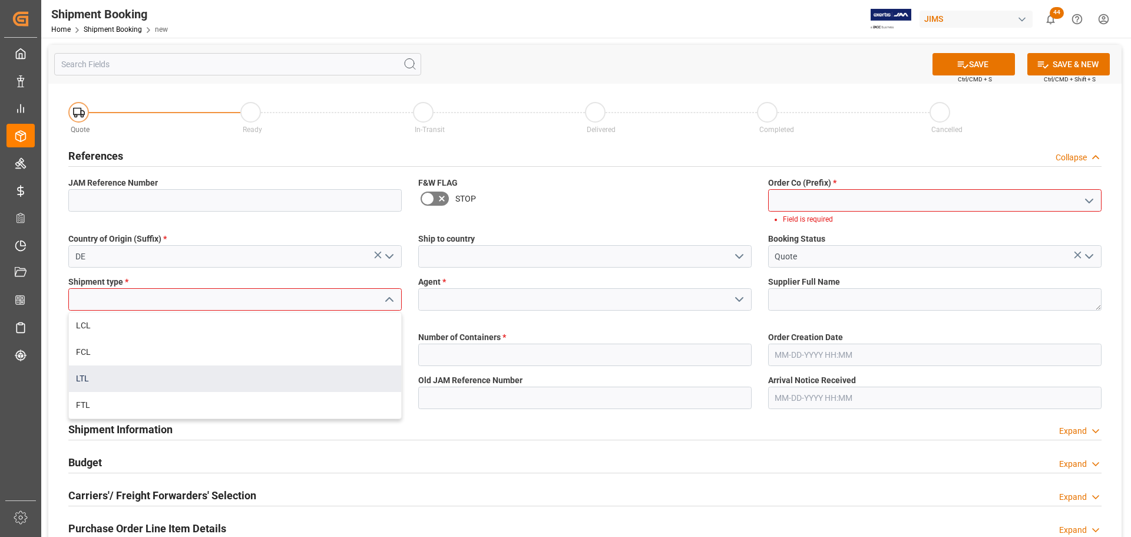
click at [131, 373] on div "LTL" at bounding box center [235, 378] width 332 height 27
type input "LTL"
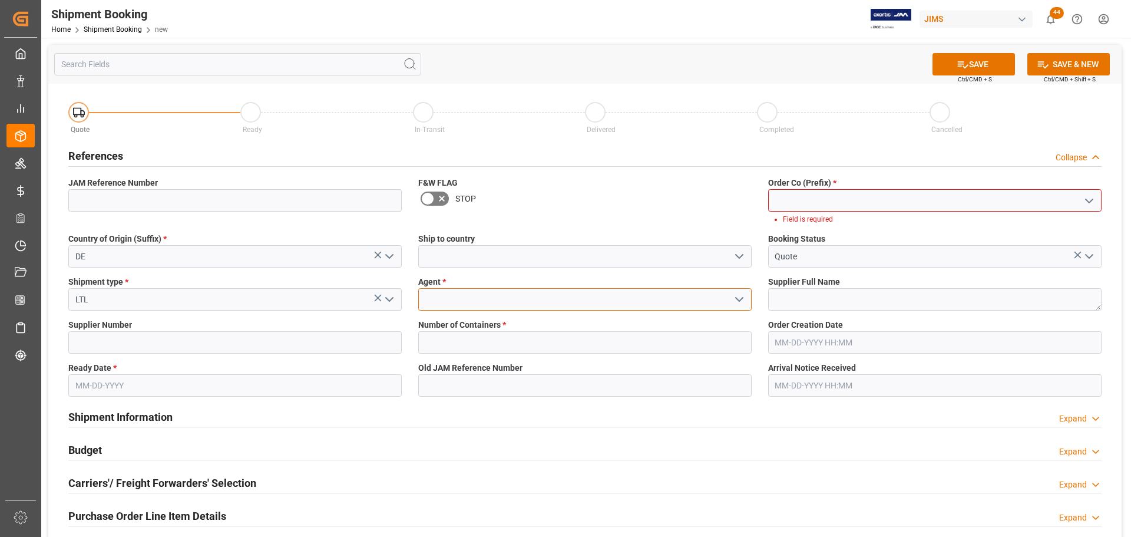
click at [429, 301] on input at bounding box center [584, 299] width 333 height 22
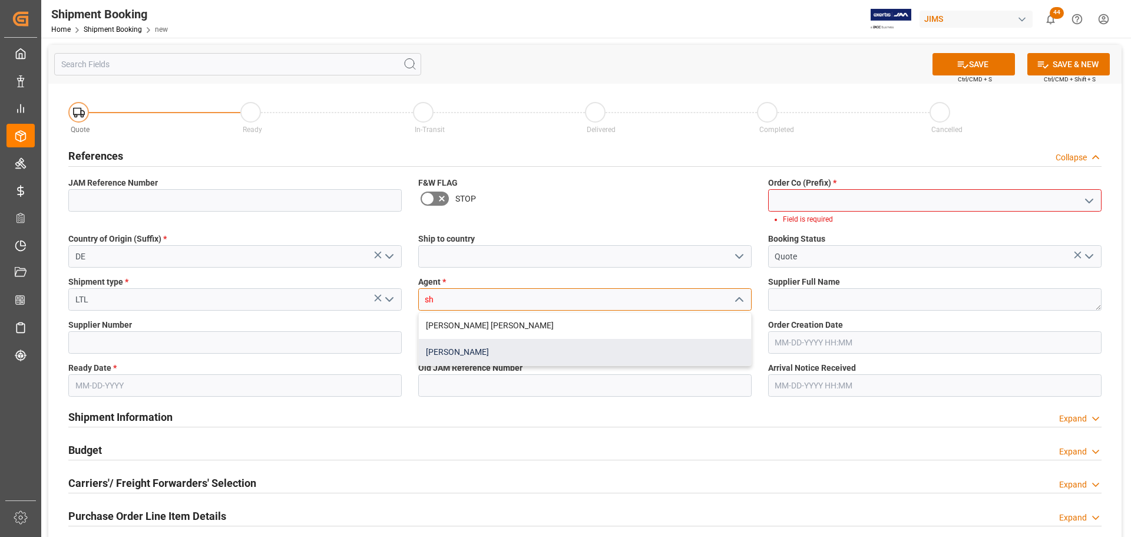
click at [441, 348] on div "[PERSON_NAME]" at bounding box center [585, 352] width 332 height 27
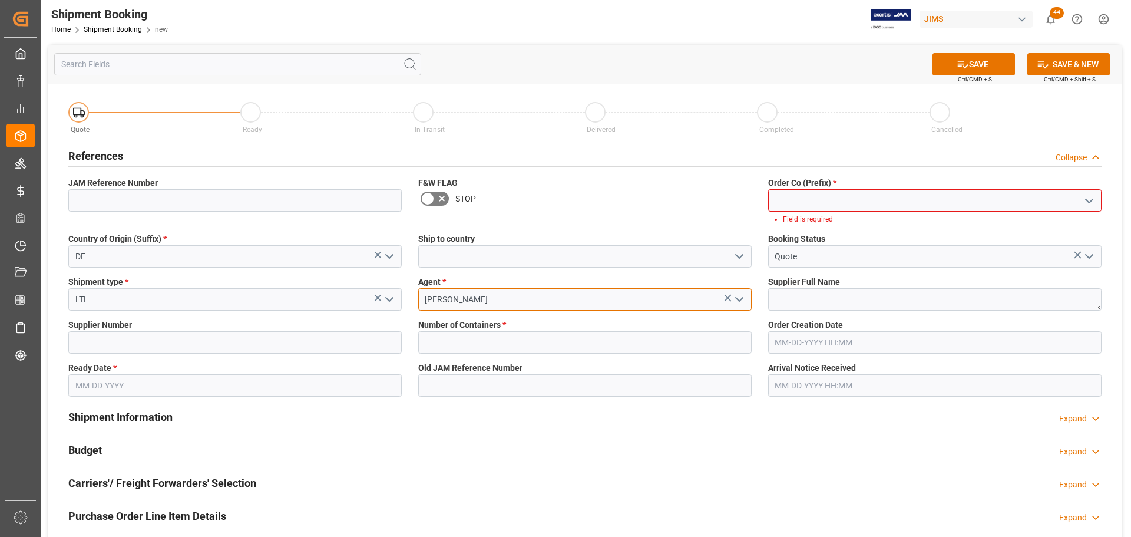
type input "[PERSON_NAME]"
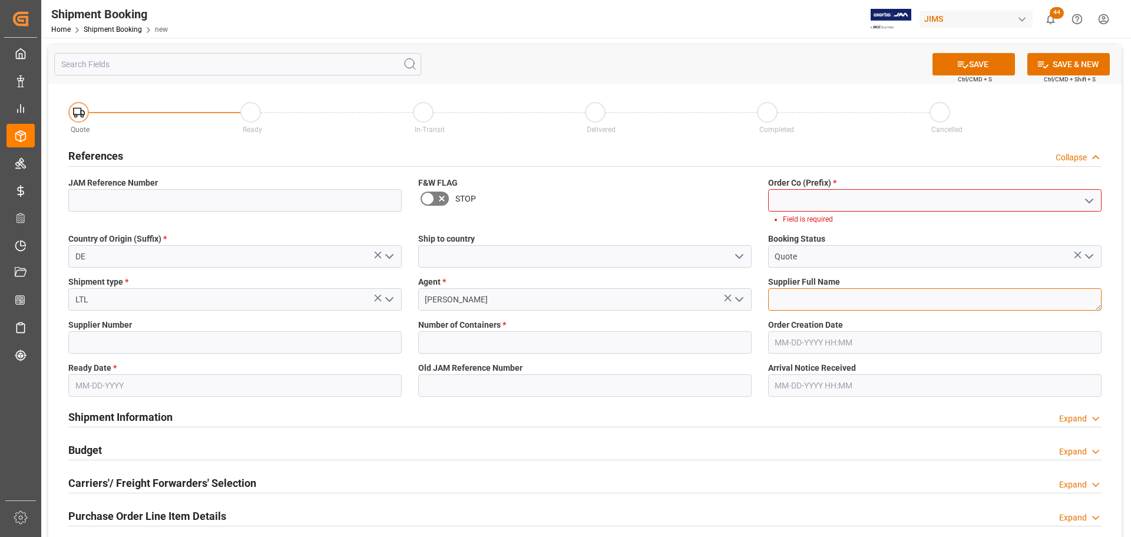
click at [782, 300] on textarea at bounding box center [934, 299] width 333 height 22
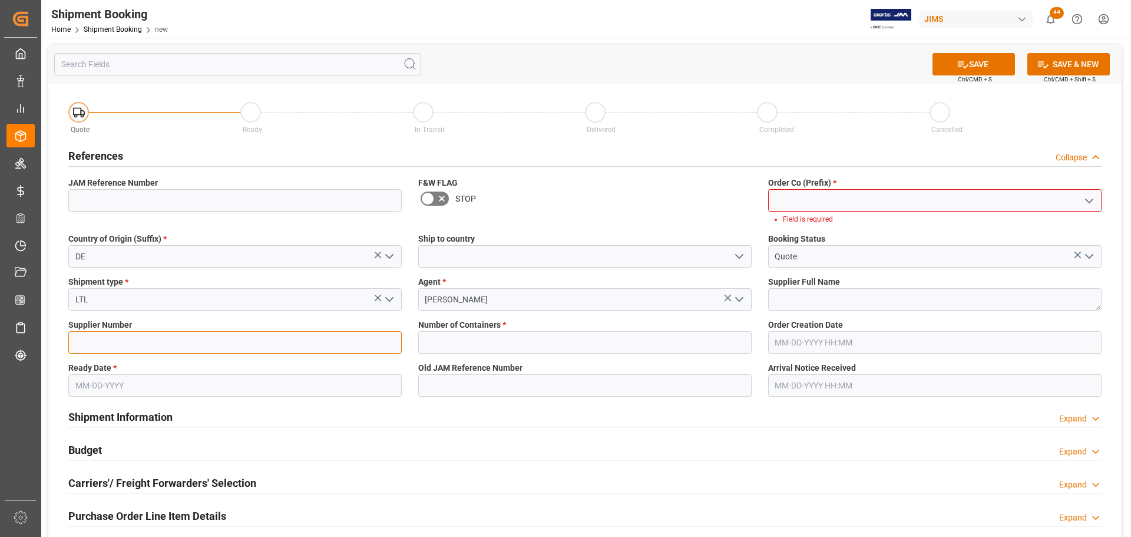
click at [127, 336] on input at bounding box center [234, 342] width 333 height 22
paste input "Schaller GmbH 1290"
type input "Schaller GmbH 1290"
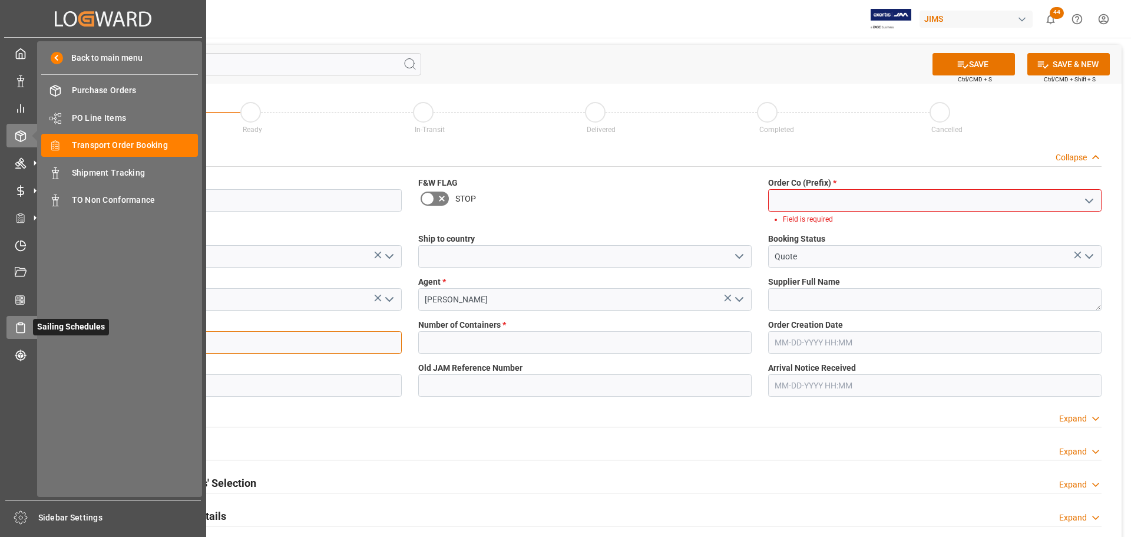
drag, startPoint x: 162, startPoint y: 345, endPoint x: 24, endPoint y: 338, distance: 138.0
click at [24, 338] on div "Created by potrace 1.15, written by Peter Selinger 2001-2017 Created by potrace…" at bounding box center [565, 268] width 1131 height 537
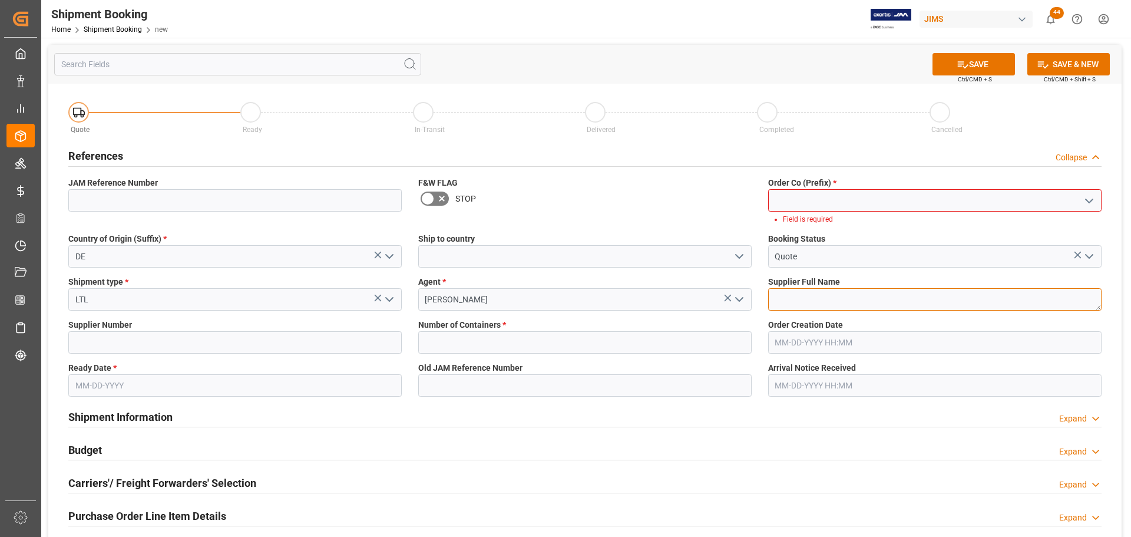
click at [815, 300] on textarea at bounding box center [934, 299] width 333 height 22
paste textarea "Schaller GmbH 1290"
drag, startPoint x: 832, startPoint y: 299, endPoint x: 862, endPoint y: 298, distance: 30.1
click at [862, 298] on textarea "Schaller GmbH 1290" at bounding box center [934, 299] width 333 height 22
type textarea "[PERSON_NAME] GmbH"
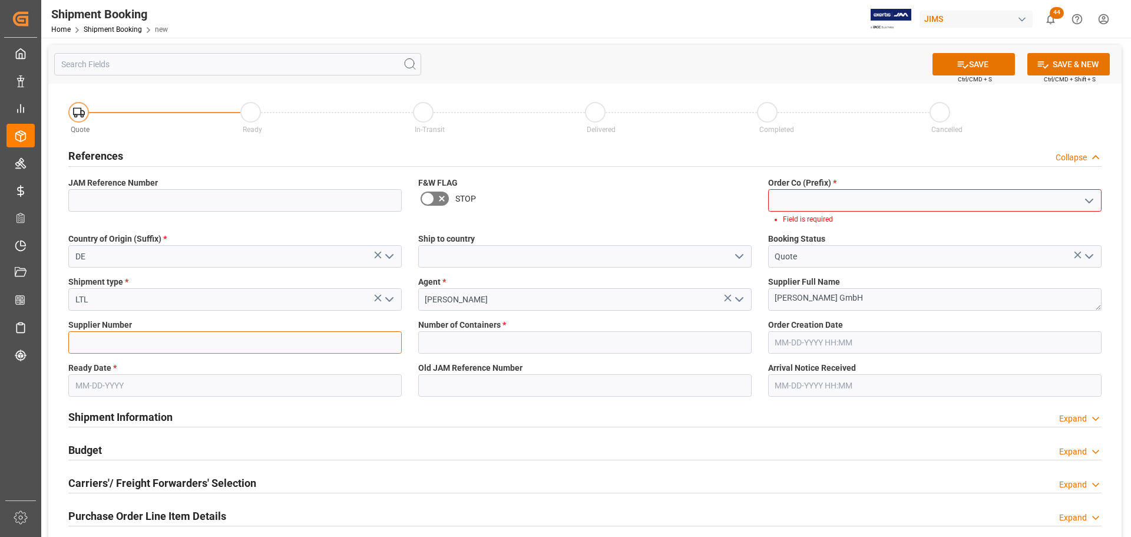
click at [101, 345] on input at bounding box center [234, 342] width 333 height 22
paste input "1290"
type input "1290"
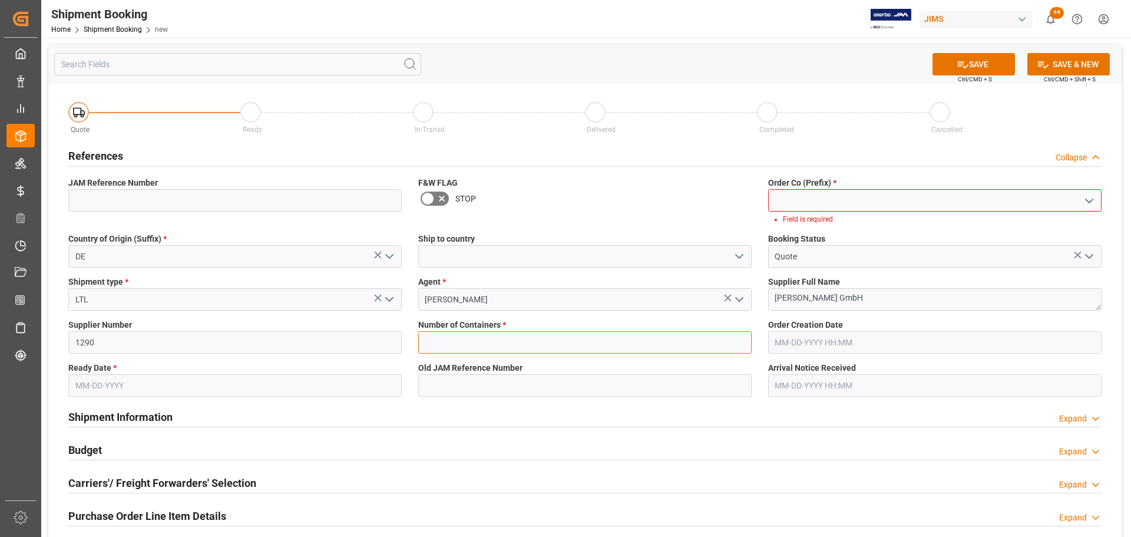
click at [486, 346] on input "text" at bounding box center [584, 342] width 333 height 22
type input "0"
click at [147, 385] on input "text" at bounding box center [234, 385] width 333 height 22
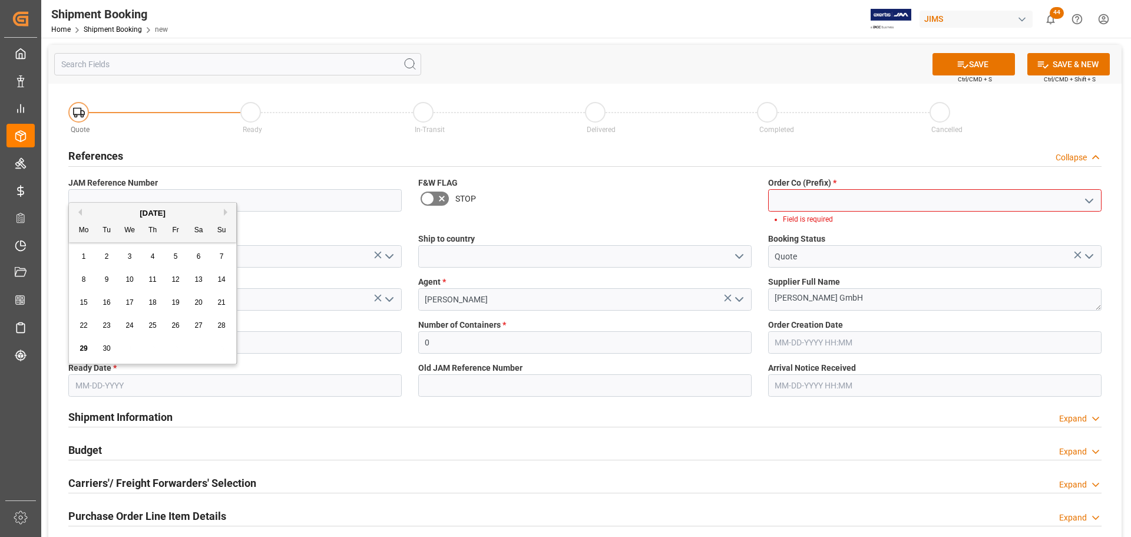
click at [83, 347] on span "29" at bounding box center [84, 348] width 8 height 8
type input "[DATE]"
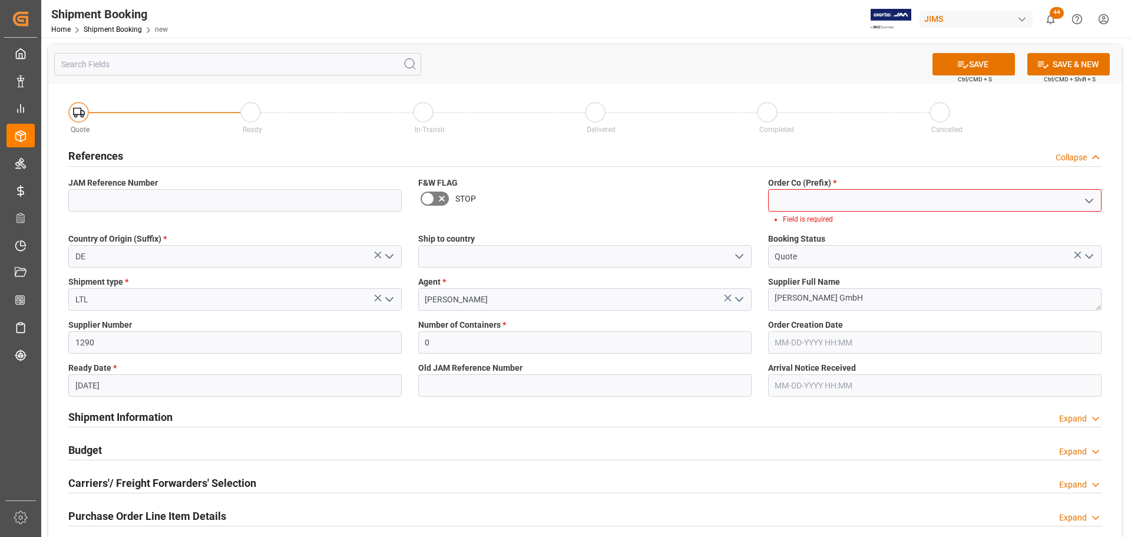
click at [412, 426] on div "Shipment Information Expand" at bounding box center [585, 417] width 1050 height 33
click at [981, 62] on button "SAVE" at bounding box center [974, 64] width 82 height 22
click at [791, 203] on input at bounding box center [934, 200] width 333 height 22
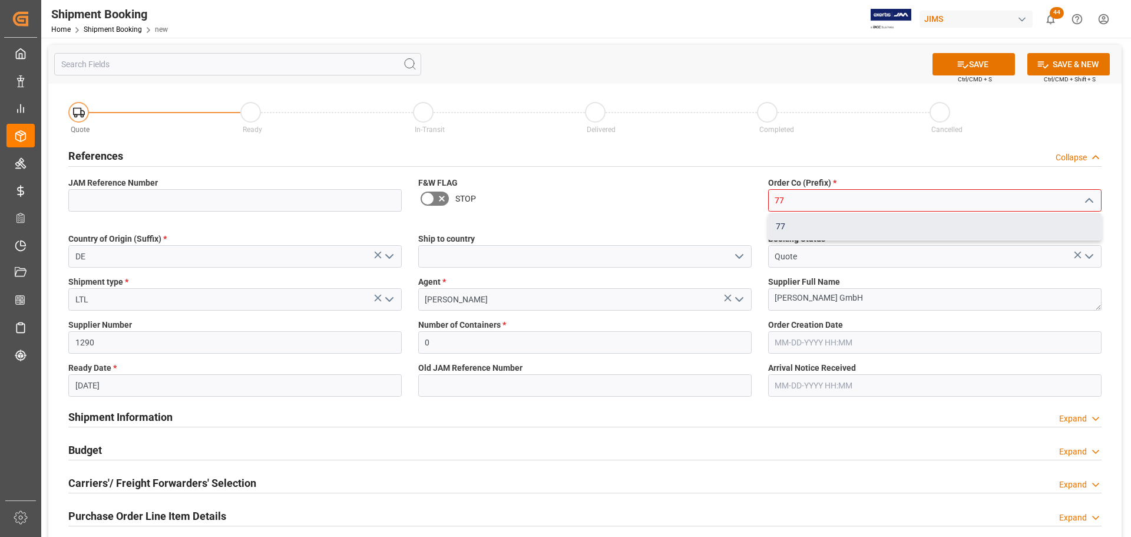
click at [783, 217] on div "77" at bounding box center [935, 226] width 332 height 27
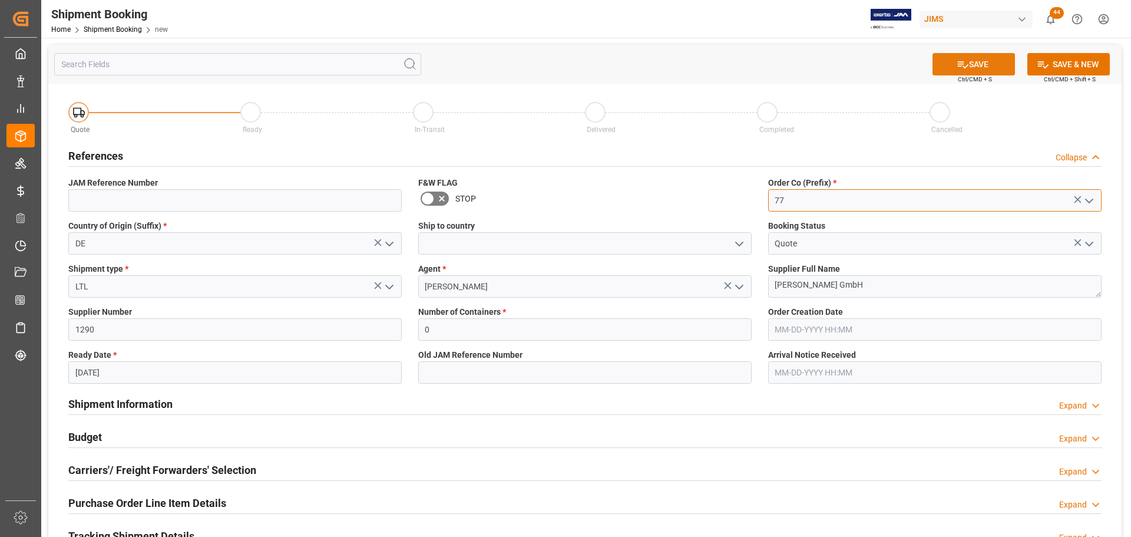
type input "77"
click at [997, 63] on button "SAVE" at bounding box center [974, 64] width 82 height 22
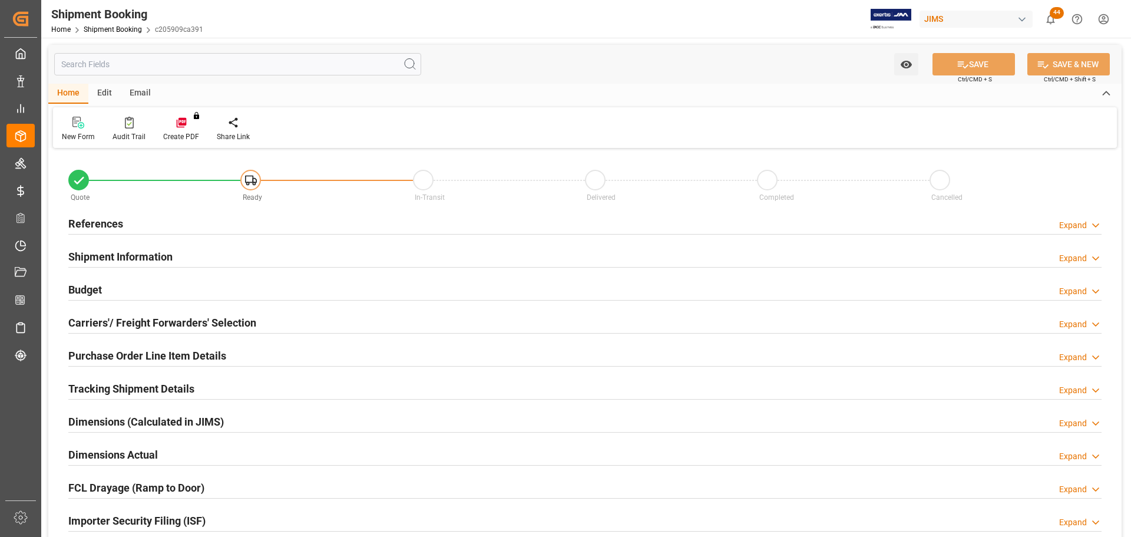
type input "0"
type input "[DATE]"
click at [100, 216] on h2 "References" at bounding box center [95, 224] width 55 height 16
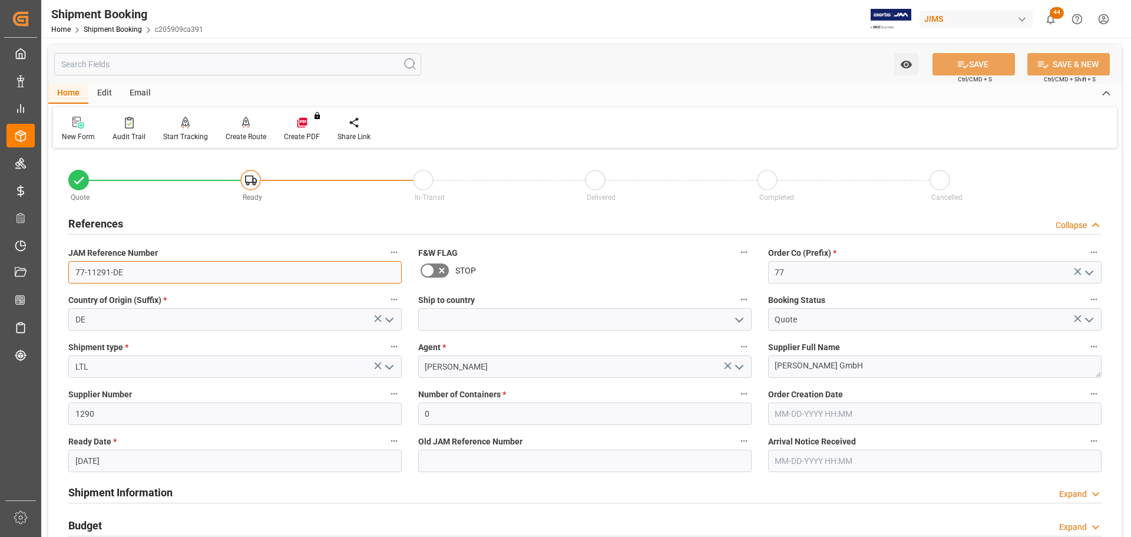
drag, startPoint x: 127, startPoint y: 273, endPoint x: 57, endPoint y: 273, distance: 70.1
click at [57, 273] on div "Quote Ready In-Transit Delivered Completed Cancelled References Collapse JAM Re…" at bounding box center [584, 517] width 1073 height 732
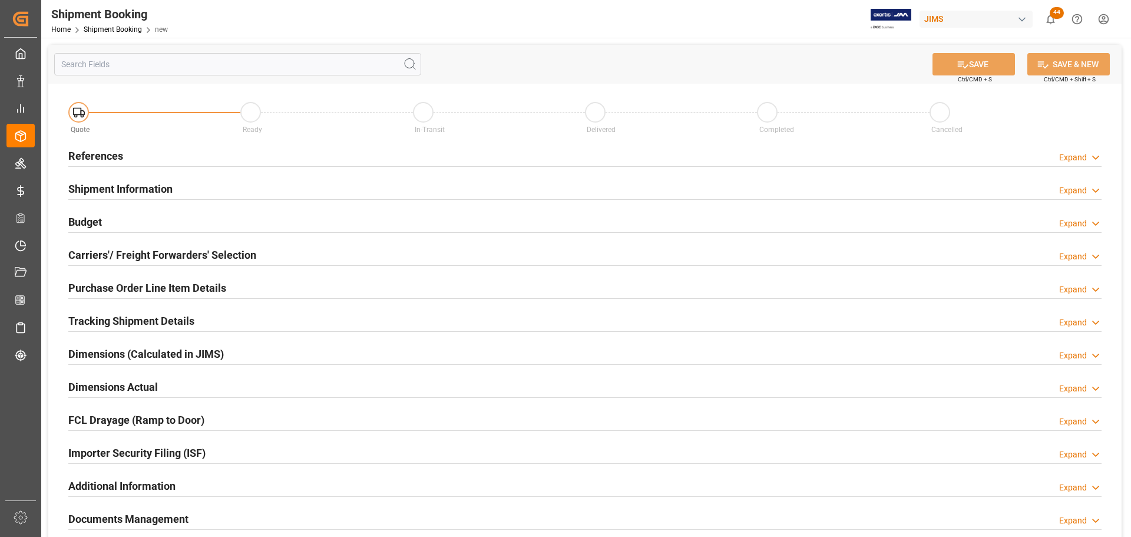
click at [105, 153] on h2 "References" at bounding box center [95, 156] width 55 height 16
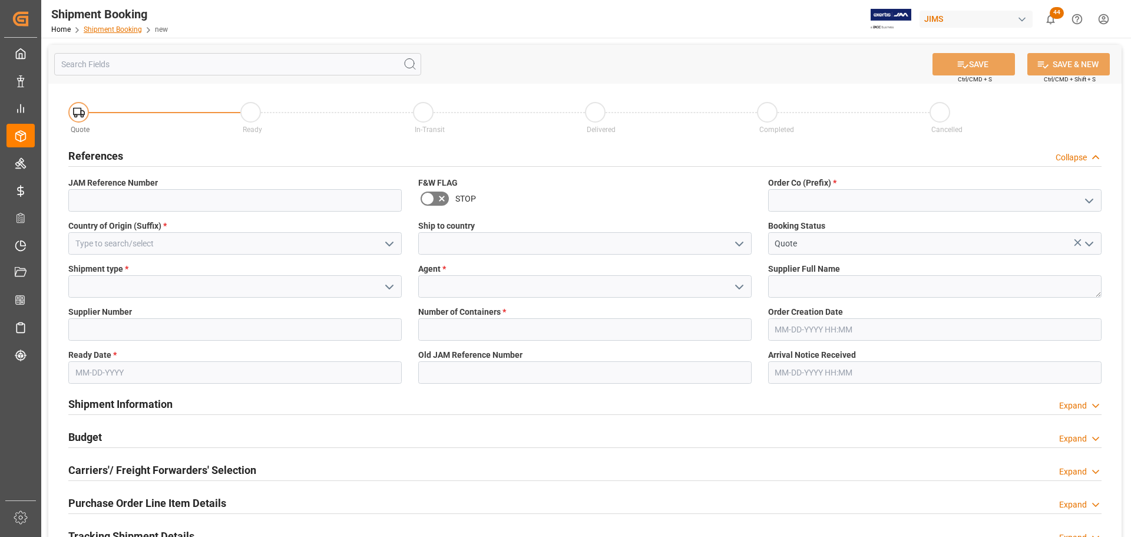
click at [117, 29] on link "Shipment Booking" at bounding box center [113, 29] width 58 height 8
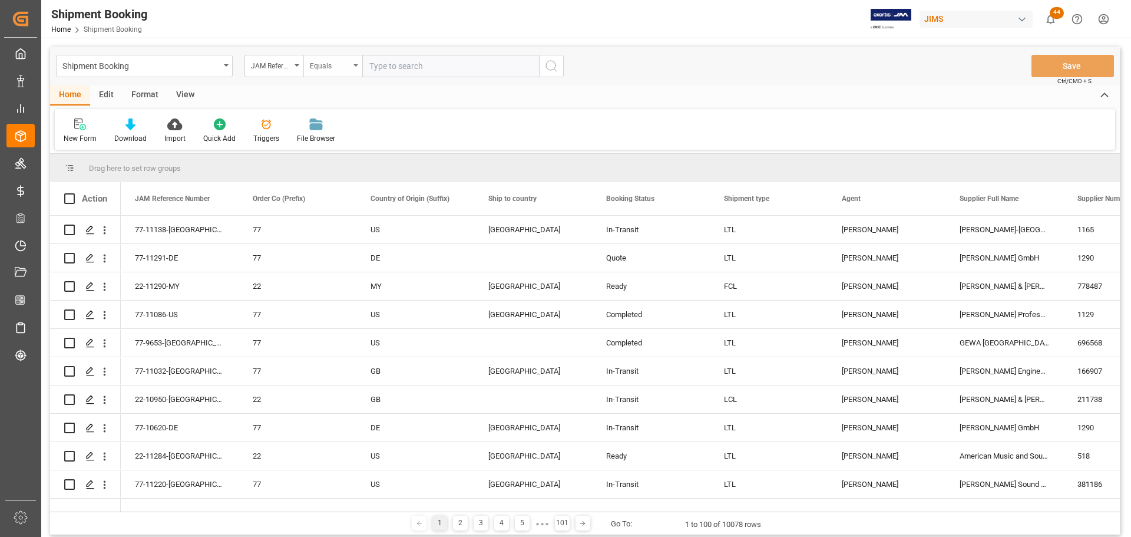
click at [355, 68] on div "Equals" at bounding box center [332, 66] width 59 height 22
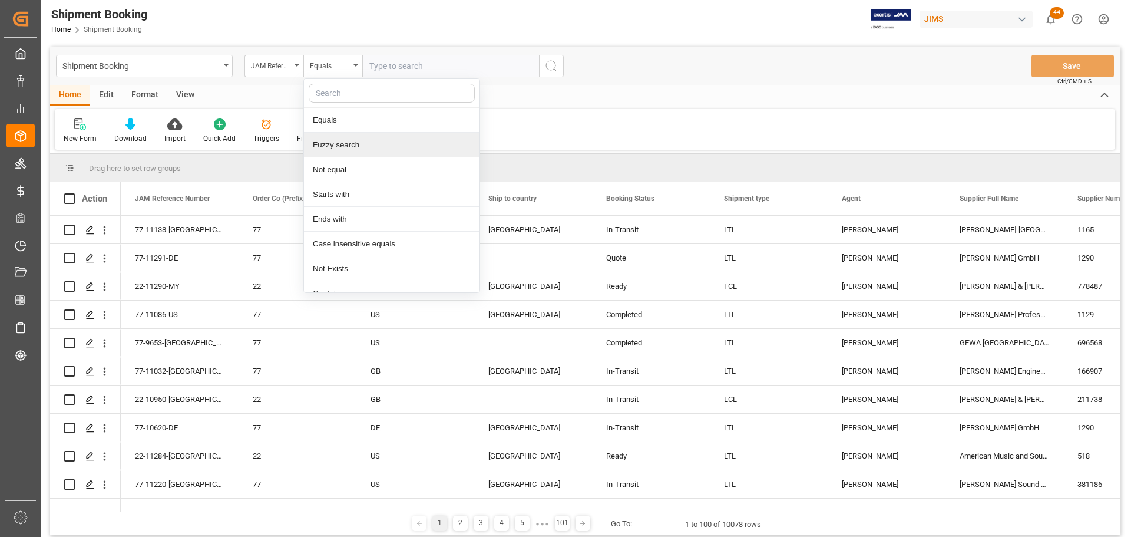
click at [359, 146] on div "Fuzzy search" at bounding box center [392, 145] width 176 height 25
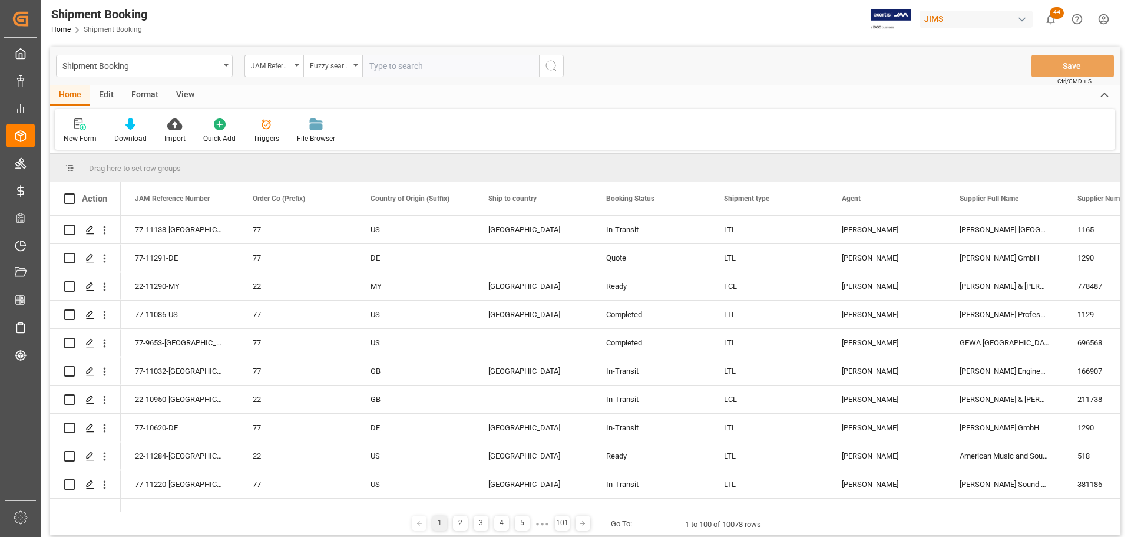
paste input "77-11291-DE"
type input "77-11291-DE"
click at [555, 66] on icon "search button" at bounding box center [551, 66] width 14 height 14
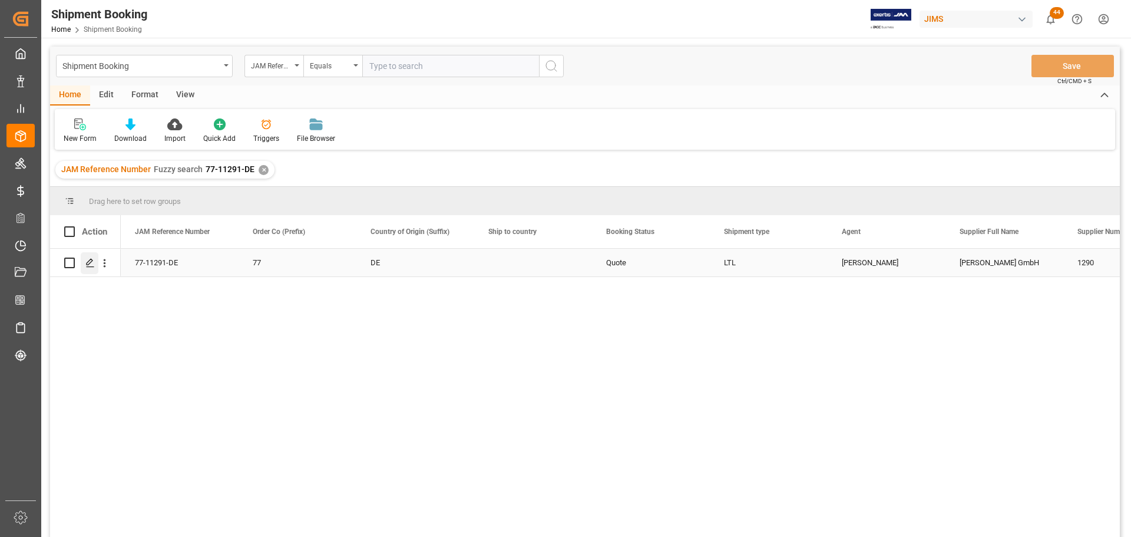
click at [85, 265] on div "Press SPACE to select this row." at bounding box center [90, 263] width 18 height 22
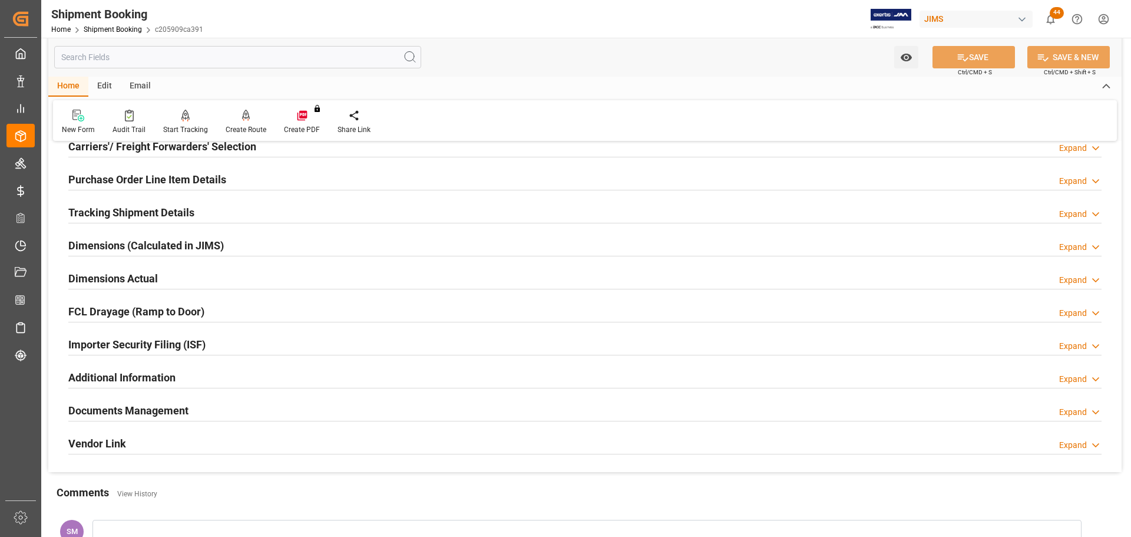
scroll to position [177, 0]
click at [133, 405] on h2 "Documents Management" at bounding box center [128, 410] width 120 height 16
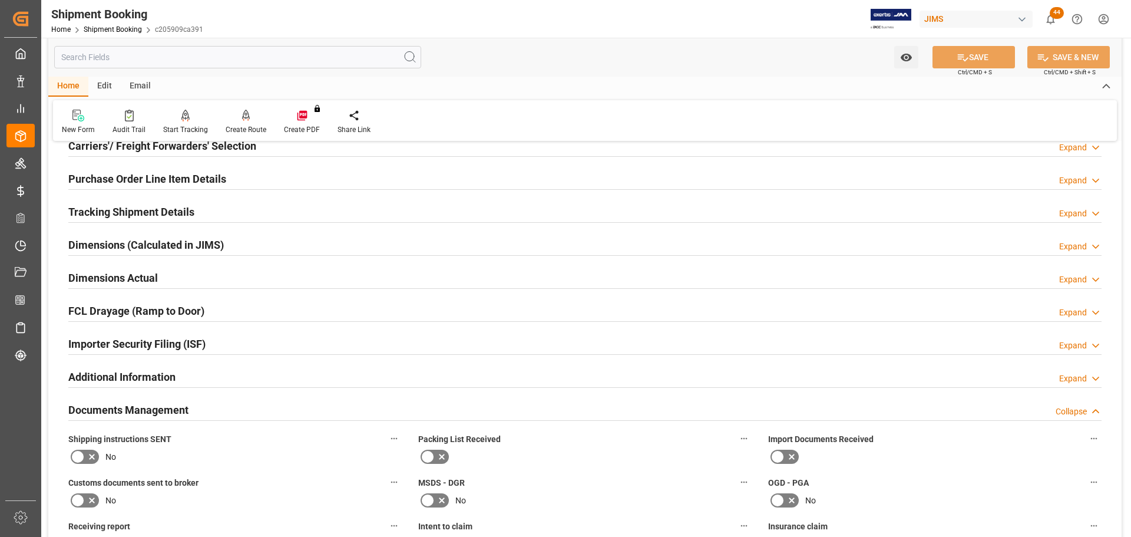
scroll to position [412, 0]
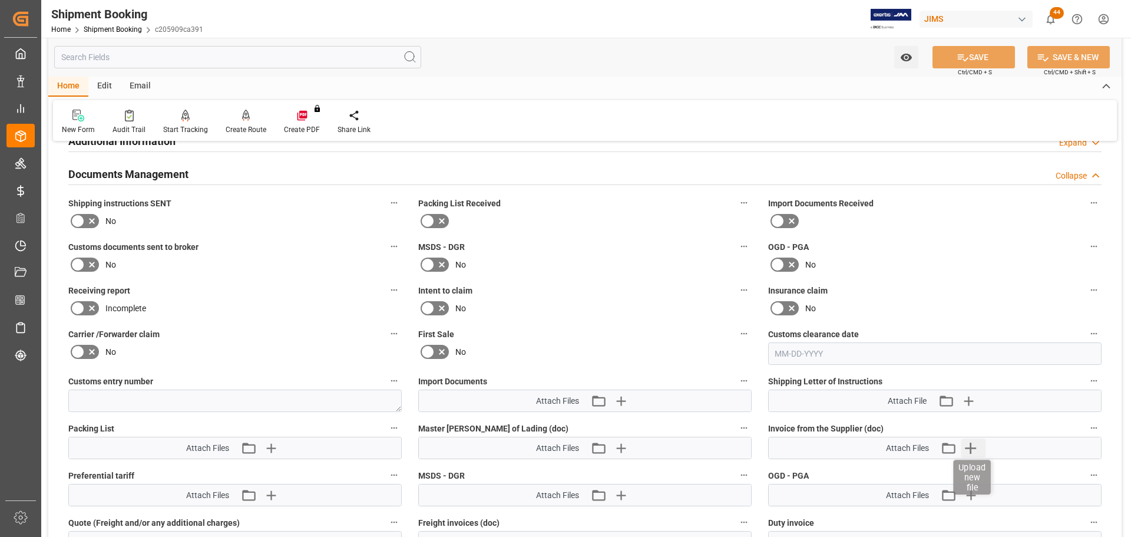
click at [969, 445] on icon "button" at bounding box center [970, 447] width 19 height 19
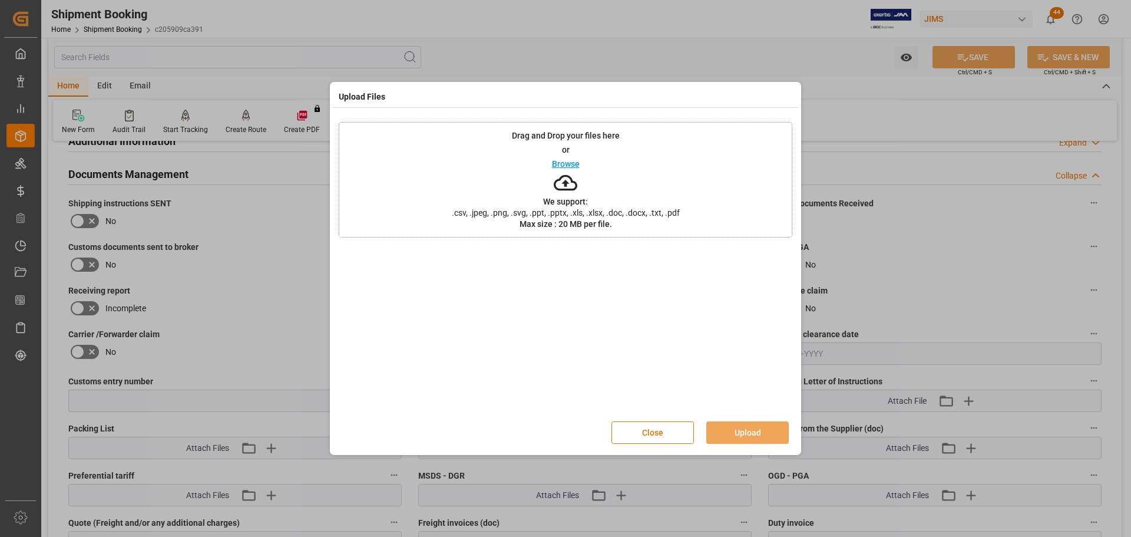
click at [562, 163] on p "Browse" at bounding box center [566, 164] width 28 height 8
click at [738, 432] on button "Upload" at bounding box center [747, 432] width 82 height 22
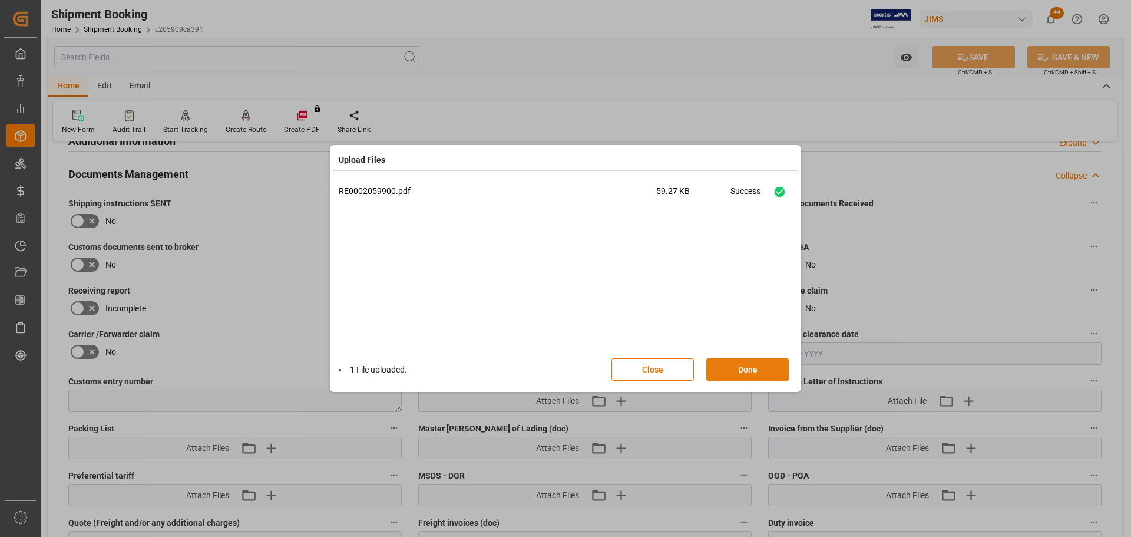
click at [743, 369] on button "Done" at bounding box center [747, 369] width 82 height 22
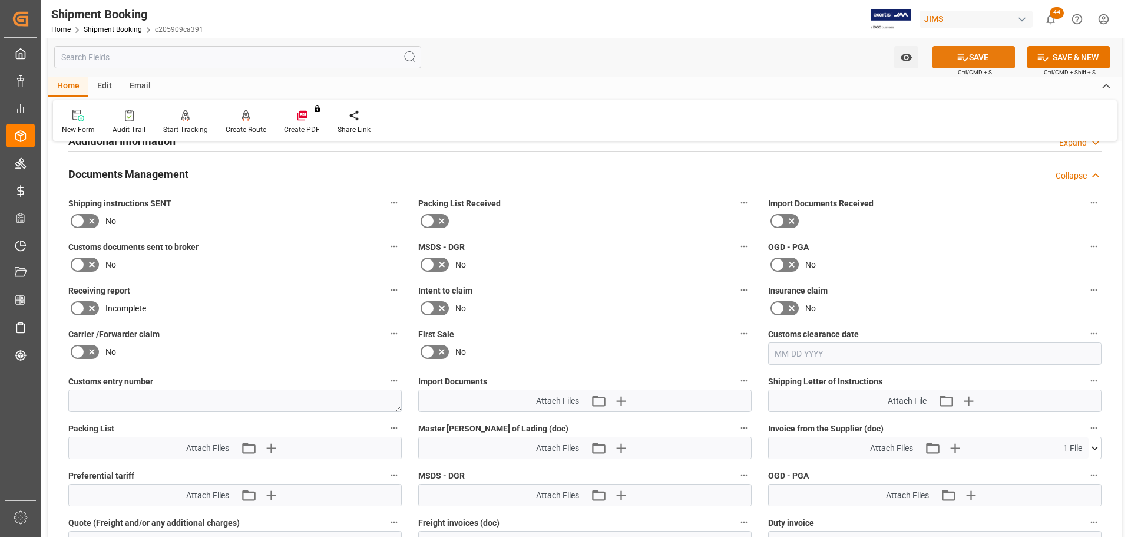
click at [973, 53] on button "SAVE" at bounding box center [974, 57] width 82 height 22
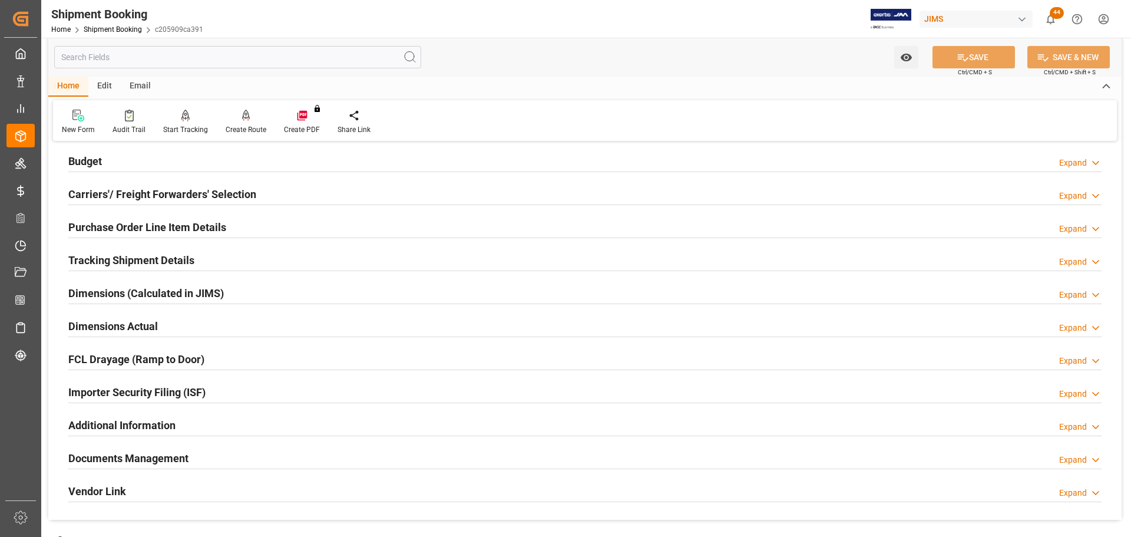
scroll to position [0, 0]
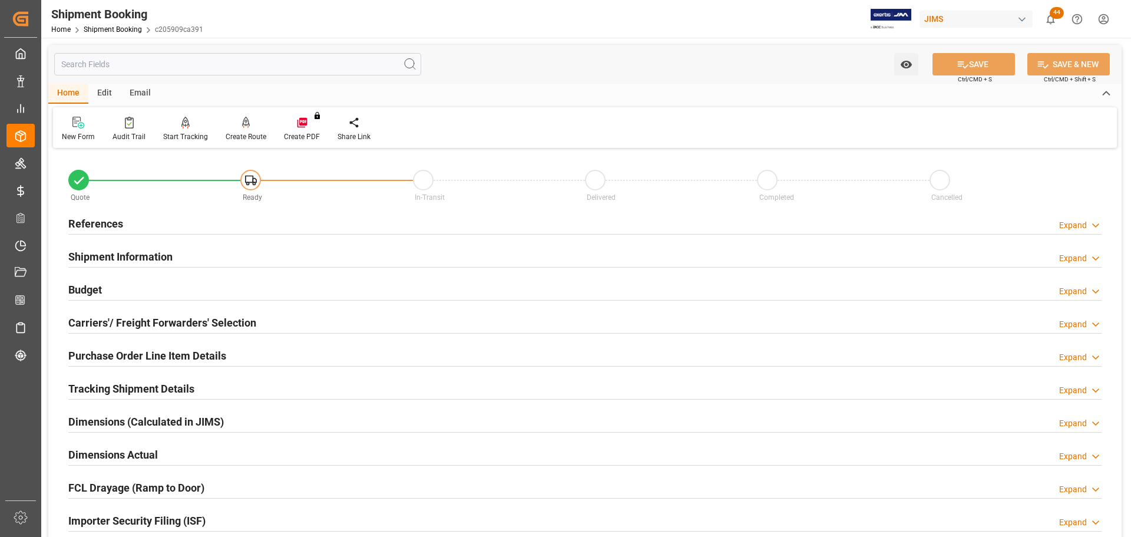
click at [100, 219] on h2 "References" at bounding box center [95, 224] width 55 height 16
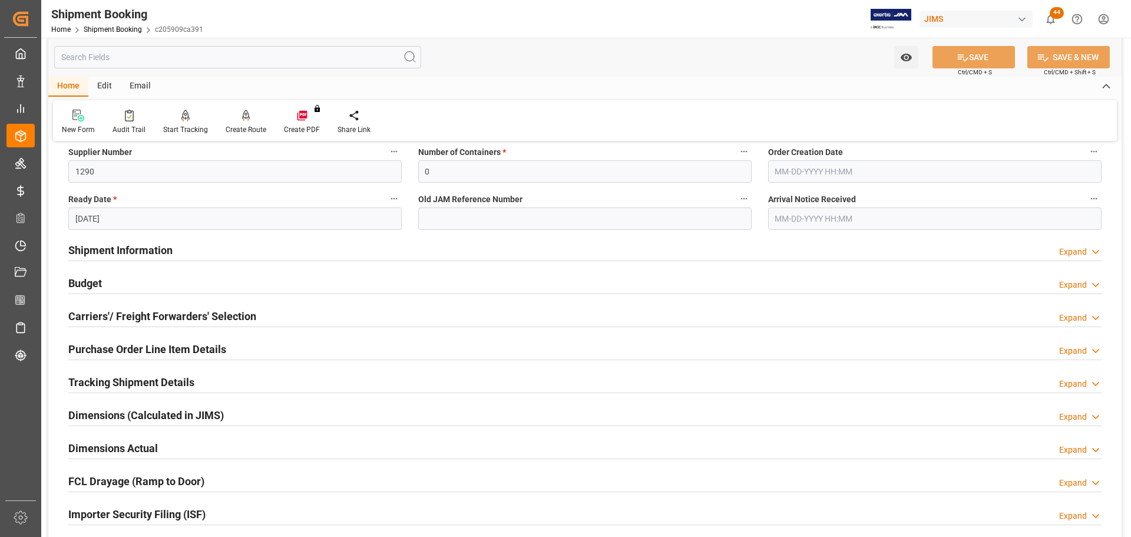
scroll to position [353, 0]
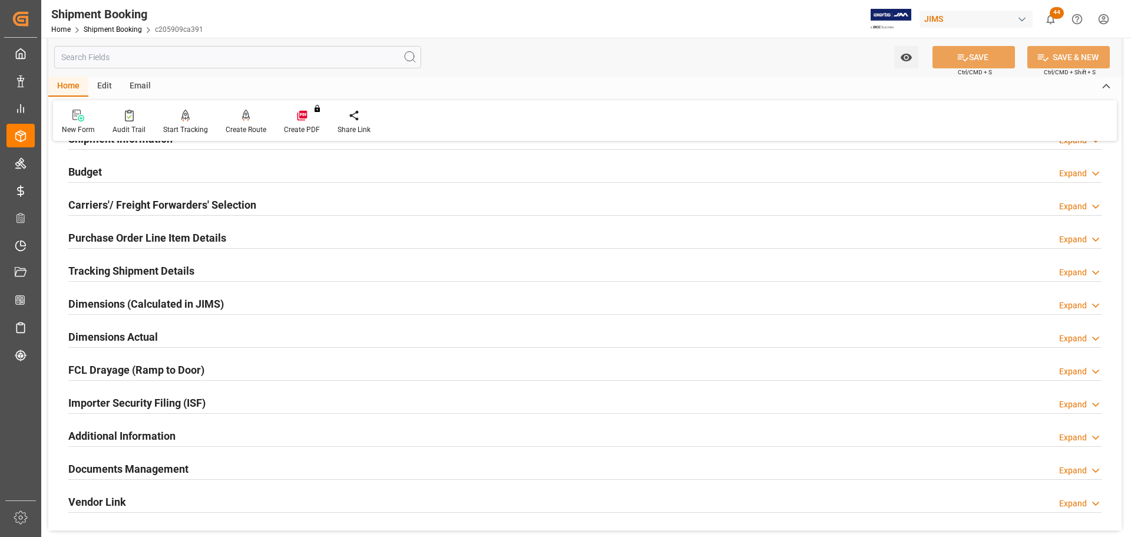
click at [127, 266] on h2 "Tracking Shipment Details" at bounding box center [131, 271] width 126 height 16
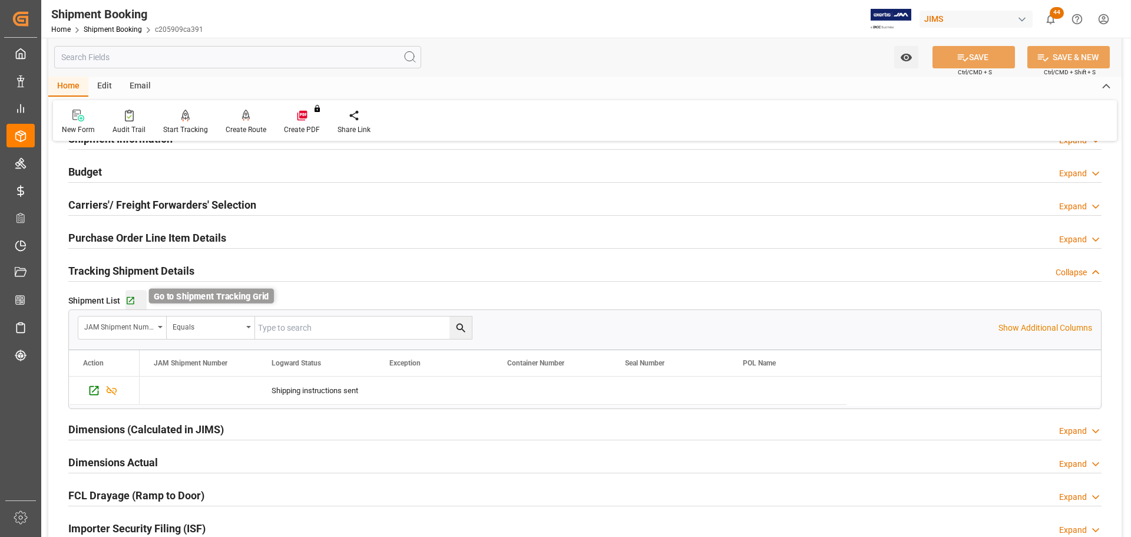
click at [131, 302] on icon "button" at bounding box center [130, 301] width 10 height 10
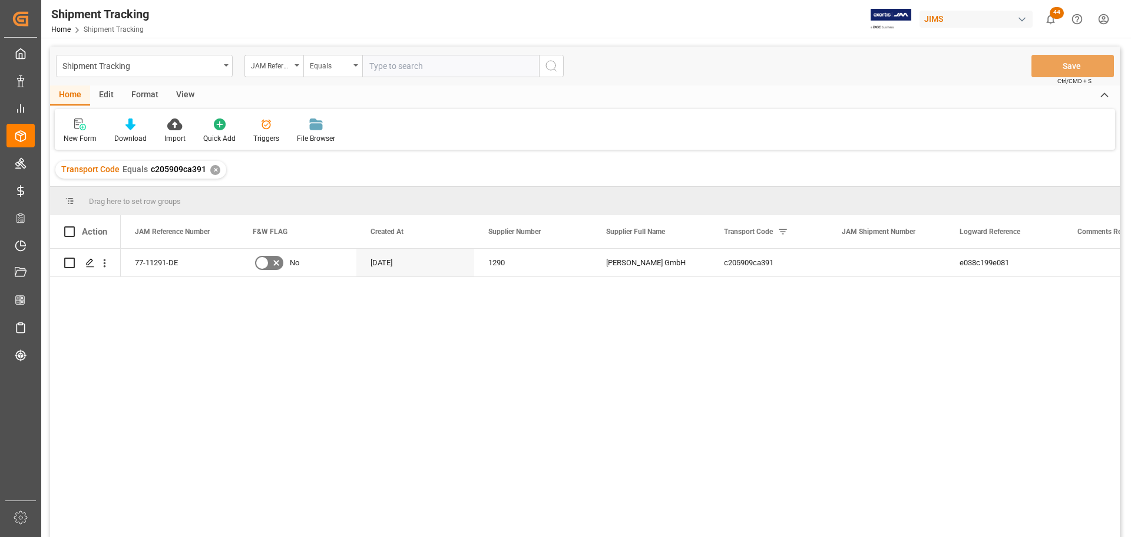
click at [183, 96] on div "View" at bounding box center [185, 95] width 36 height 20
click at [80, 131] on div "Default" at bounding box center [75, 131] width 41 height 26
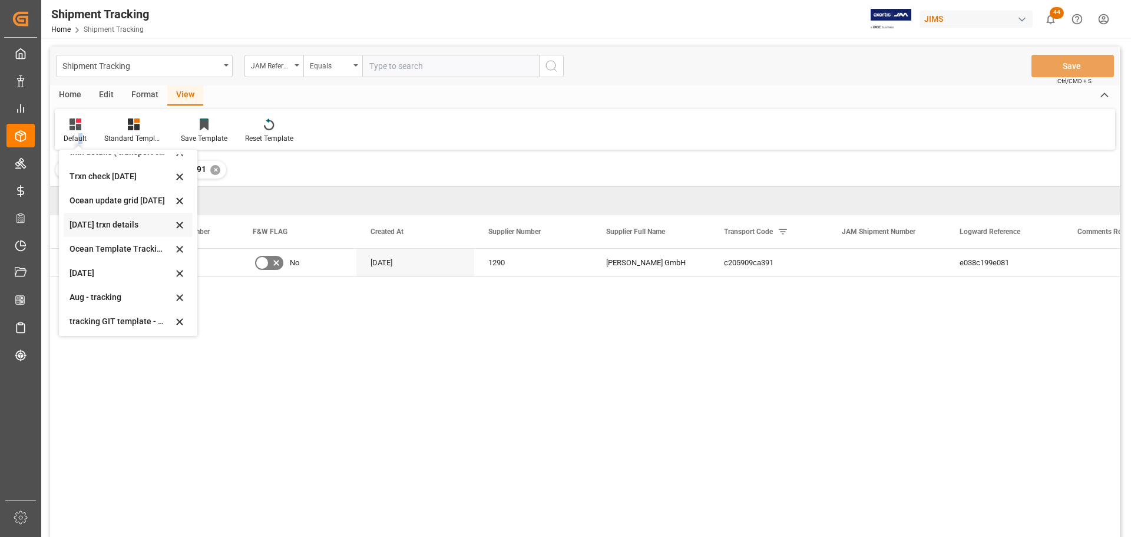
scroll to position [186, 0]
click at [90, 294] on div "Aug - tracking" at bounding box center [121, 295] width 103 height 12
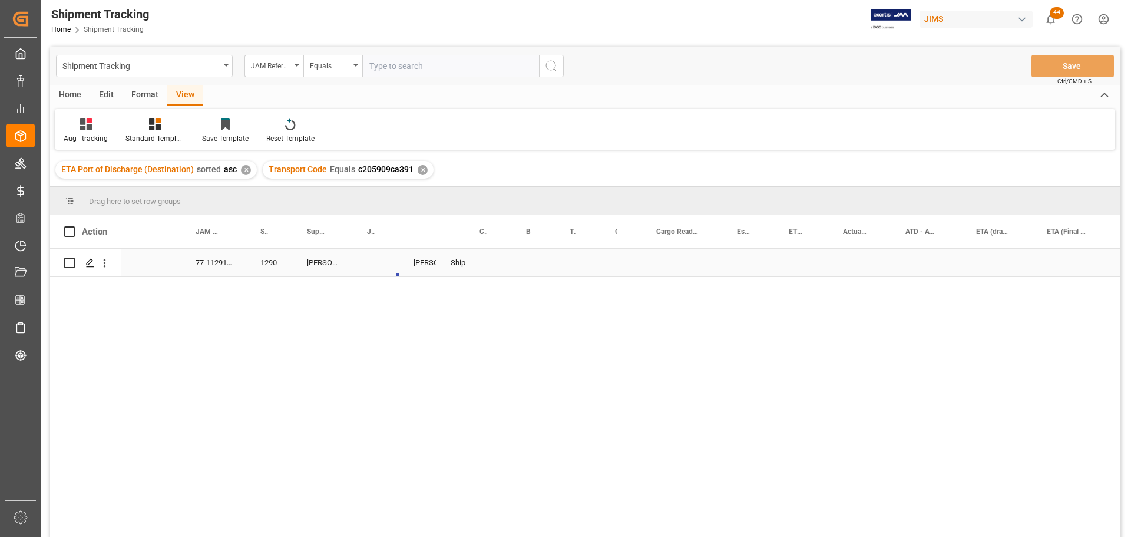
click at [366, 262] on div "Press SPACE to select this row." at bounding box center [376, 263] width 47 height 28
click at [373, 264] on input "Press SPACE to select this row." at bounding box center [376, 269] width 28 height 22
paste input "73223"
type input "73223"
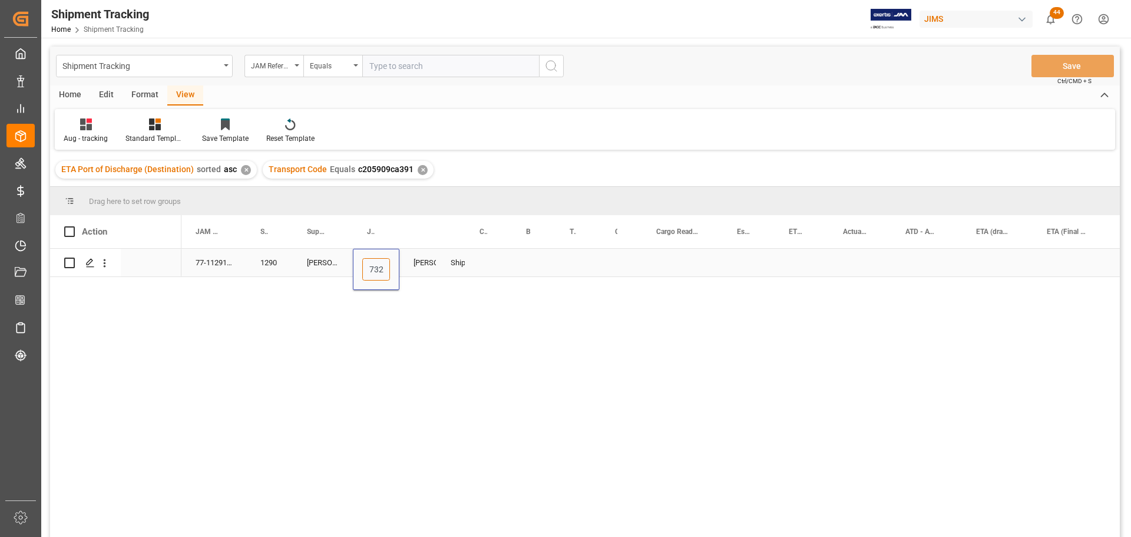
scroll to position [0, 9]
click at [527, 260] on div "Press SPACE to select this row." at bounding box center [534, 263] width 44 height 28
click at [685, 261] on div "Press SPACE to select this row." at bounding box center [682, 263] width 81 height 28
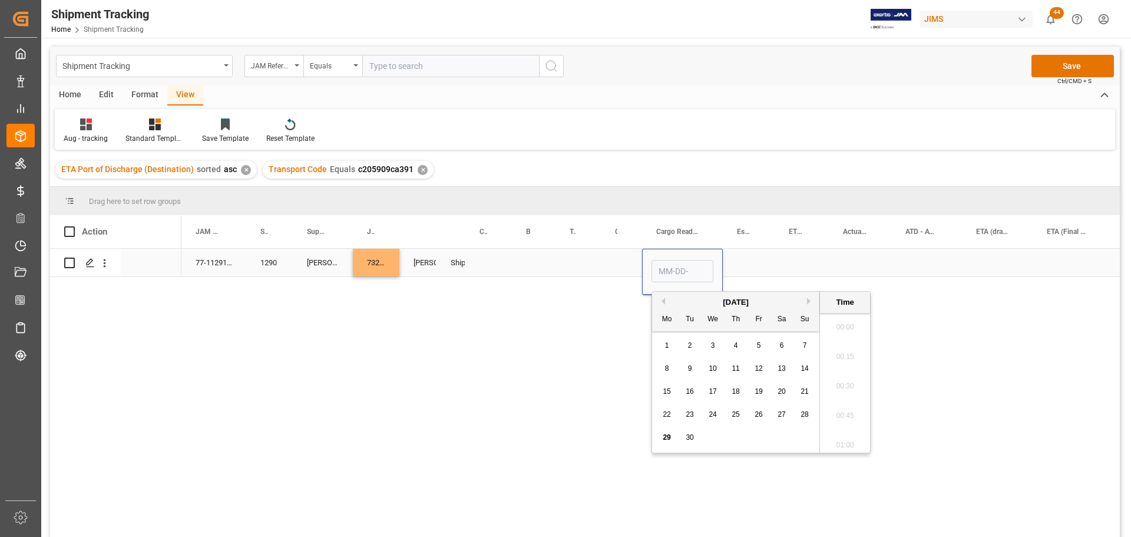
scroll to position [1094, 0]
click at [665, 437] on span "29" at bounding box center [667, 437] width 8 height 8
type input "[DATE] 00:00"
click at [792, 250] on div "Press SPACE to select this row." at bounding box center [802, 263] width 54 height 28
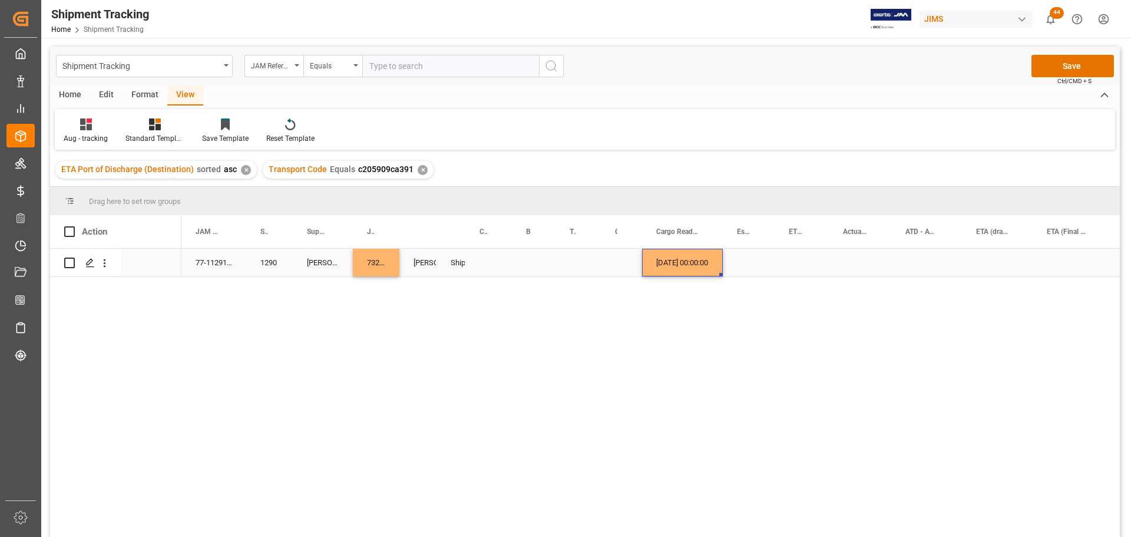
click at [700, 273] on div "[DATE] 00:00:00" at bounding box center [682, 263] width 81 height 28
click at [756, 261] on div "Press SPACE to select this row." at bounding box center [749, 263] width 52 height 28
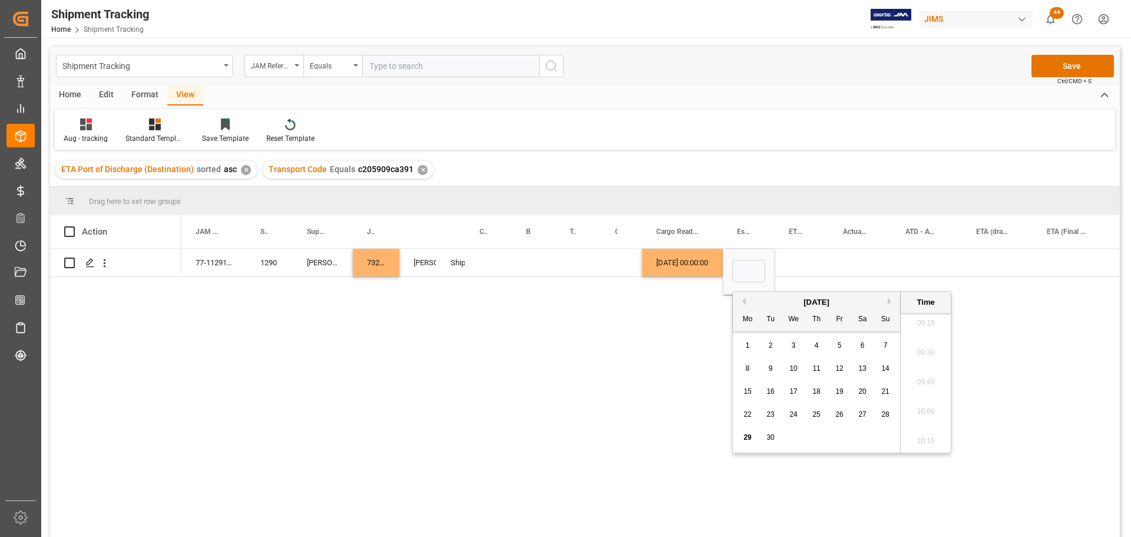
click at [885, 302] on div "[DATE]" at bounding box center [816, 302] width 167 height 12
click at [888, 302] on button "Next Month" at bounding box center [891, 300] width 7 height 7
click at [792, 348] on span "1" at bounding box center [794, 345] width 4 height 8
type input "[DATE] 00:00"
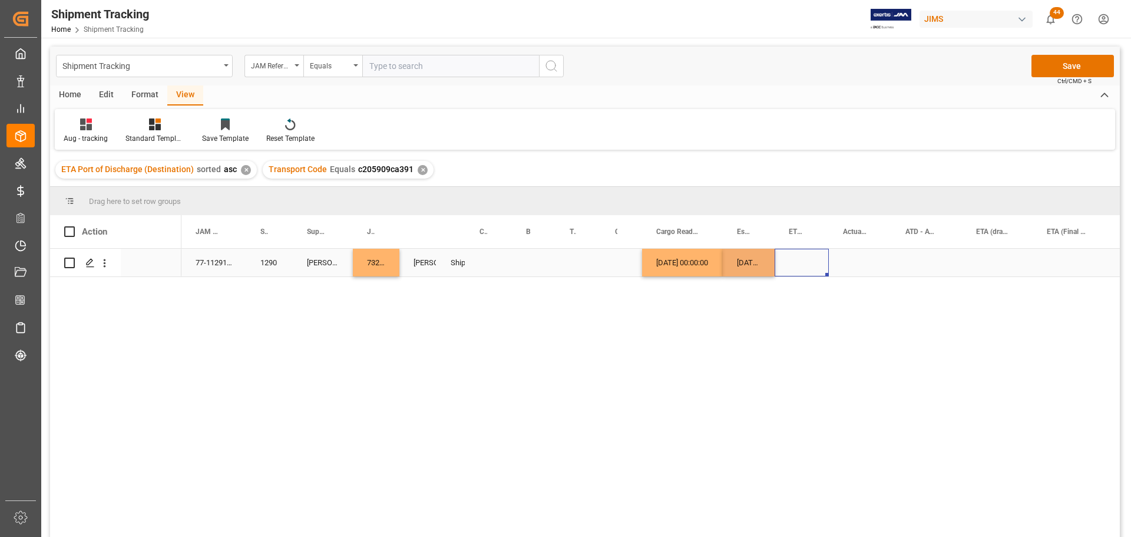
click at [814, 263] on div "Press SPACE to select this row." at bounding box center [802, 263] width 54 height 28
click at [738, 265] on div "[DATE] 00:00:00" at bounding box center [749, 263] width 52 height 28
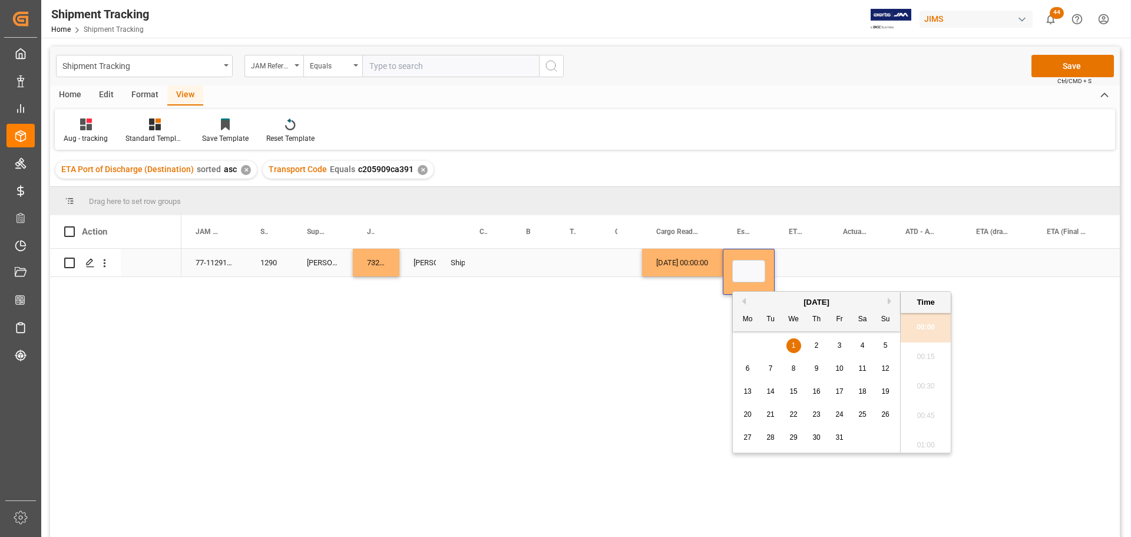
scroll to position [0, 63]
click at [859, 263] on div "Press SPACE to select this row." at bounding box center [860, 263] width 62 height 28
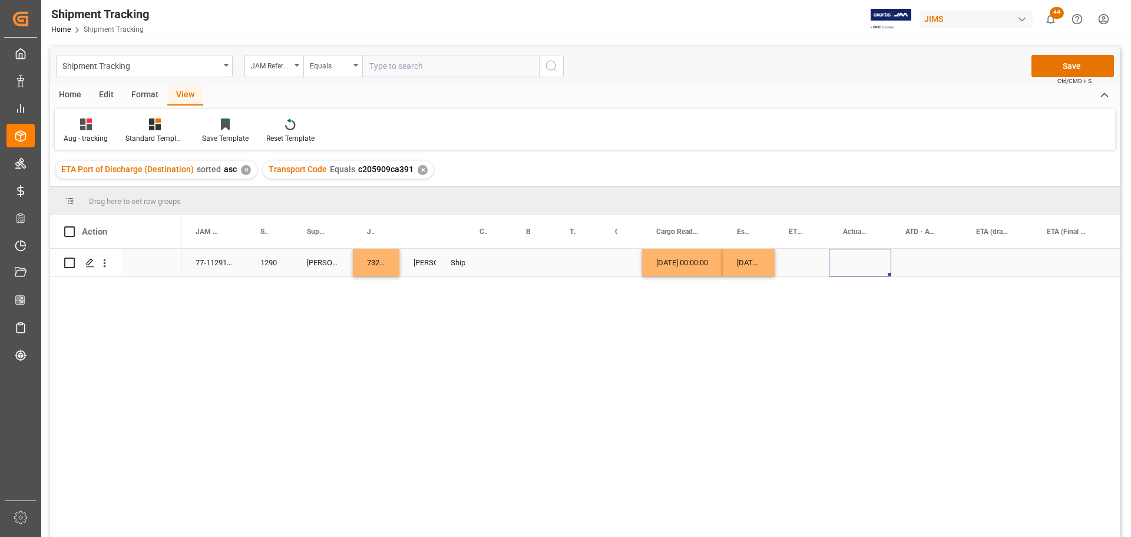
click at [1050, 253] on div "Press SPACE to select this row." at bounding box center [1074, 263] width 82 height 28
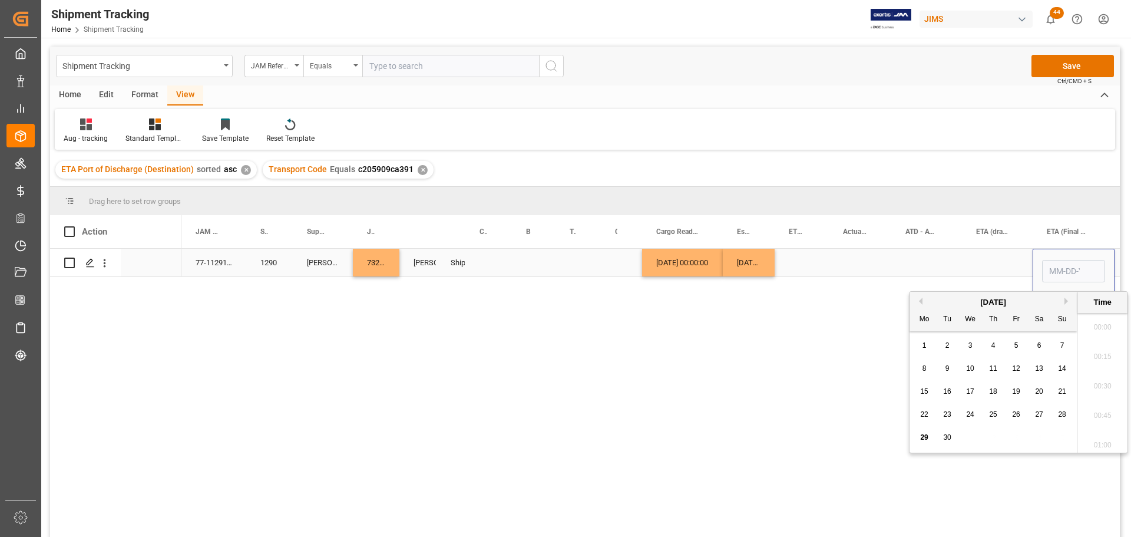
scroll to position [1094, 0]
click at [1066, 300] on button "Next Month" at bounding box center [1067, 300] width 7 height 7
click at [971, 368] on span "8" at bounding box center [970, 368] width 4 height 8
type input "[DATE] 00:00"
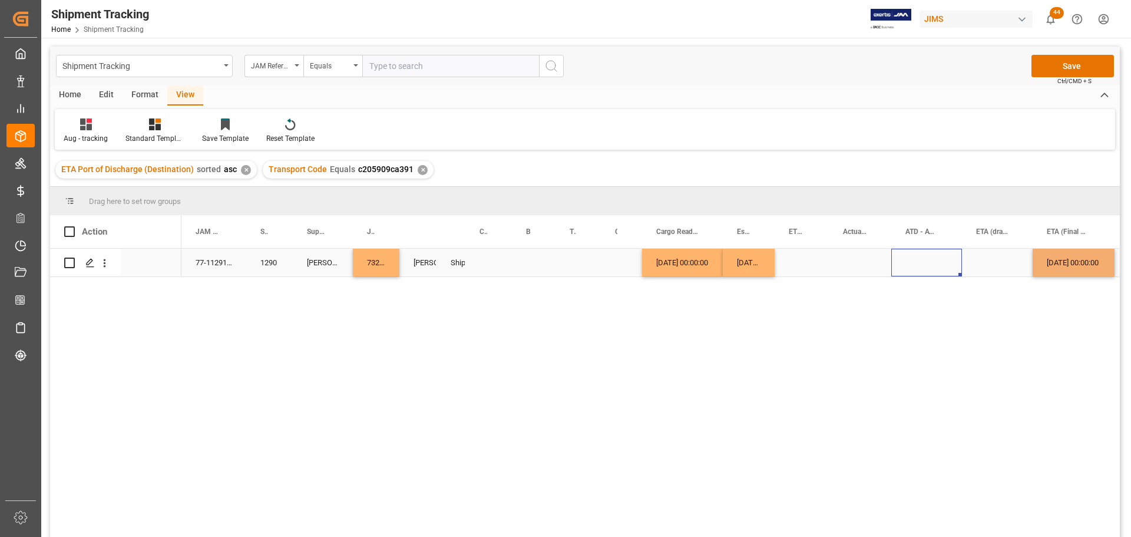
click at [907, 264] on div "Press SPACE to select this row." at bounding box center [926, 263] width 71 height 28
click at [1073, 66] on button "Save" at bounding box center [1072, 66] width 82 height 22
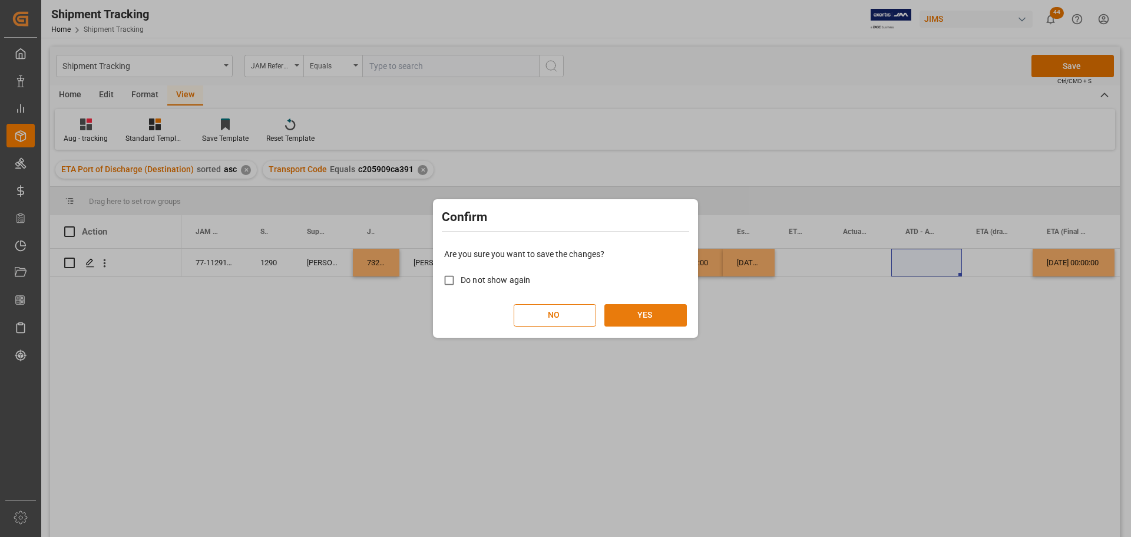
click at [643, 318] on button "YES" at bounding box center [645, 315] width 82 height 22
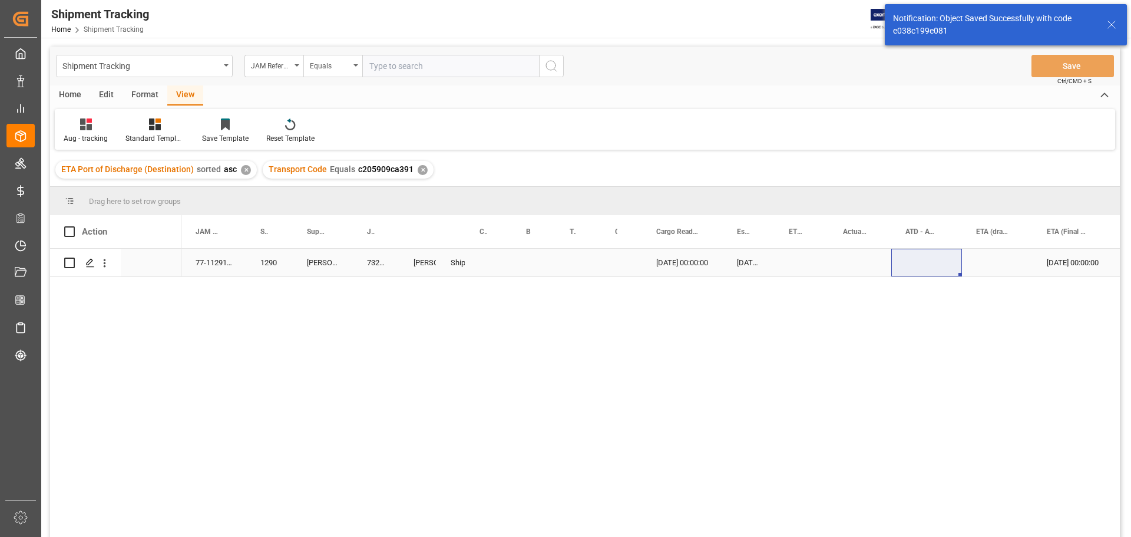
click at [485, 263] on div "Press SPACE to select this row." at bounding box center [488, 263] width 47 height 28
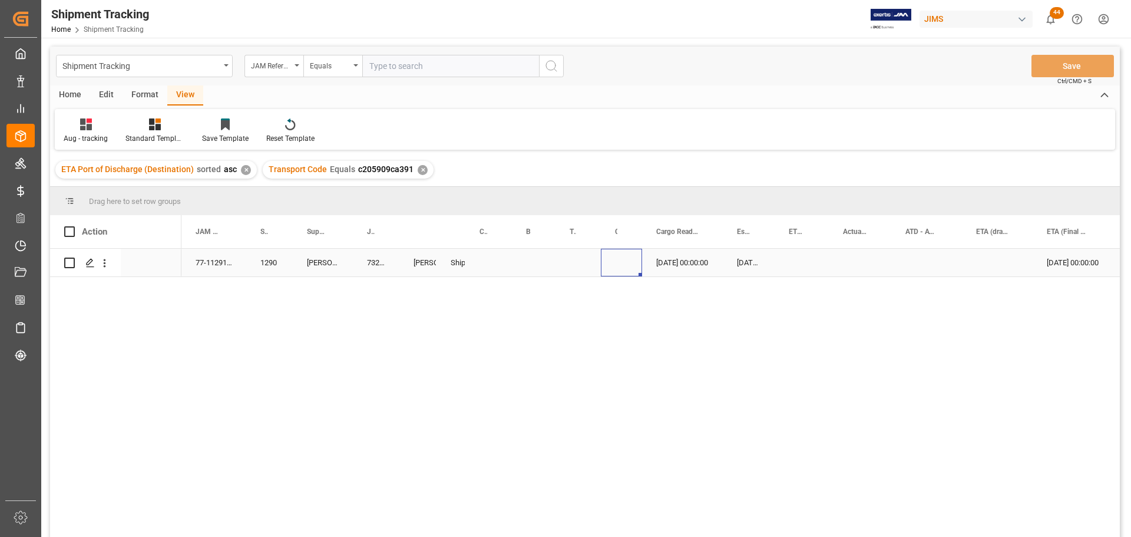
click at [617, 262] on div "Press SPACE to select this row." at bounding box center [621, 263] width 41 height 28
click at [624, 267] on button "Select" at bounding box center [623, 269] width 26 height 22
click at [617, 472] on div "LTL" at bounding box center [626, 478] width 19 height 12
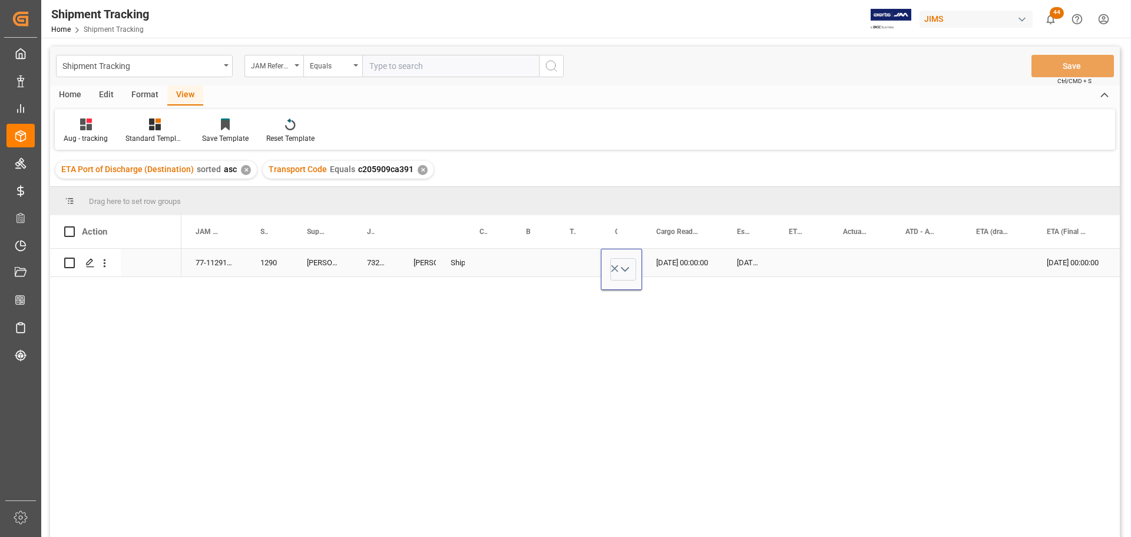
click at [554, 258] on div "Press SPACE to select this row." at bounding box center [534, 263] width 44 height 28
click at [1064, 64] on button "Save" at bounding box center [1072, 66] width 82 height 22
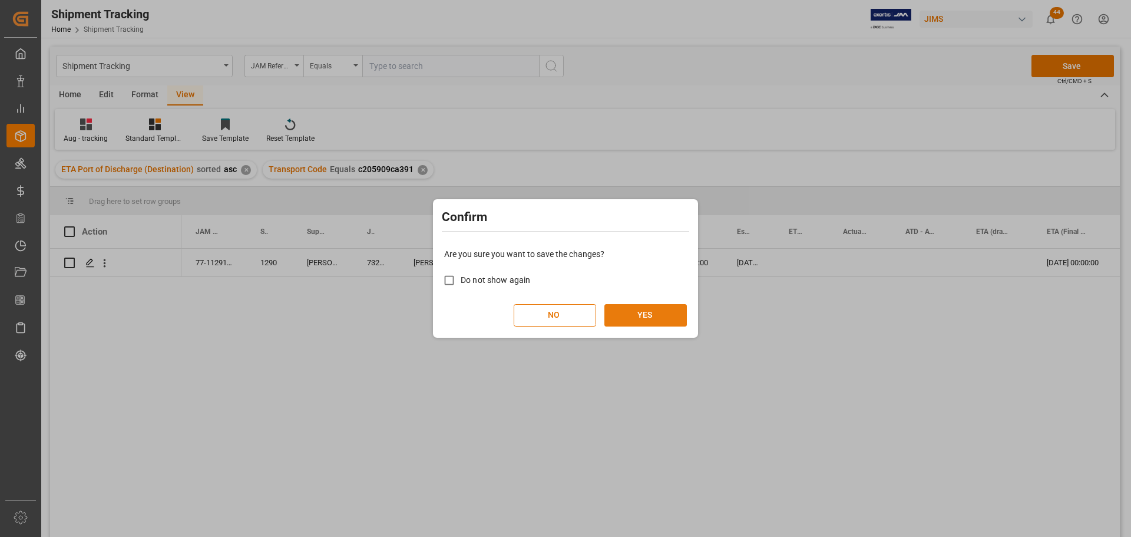
click at [633, 317] on button "YES" at bounding box center [645, 315] width 82 height 22
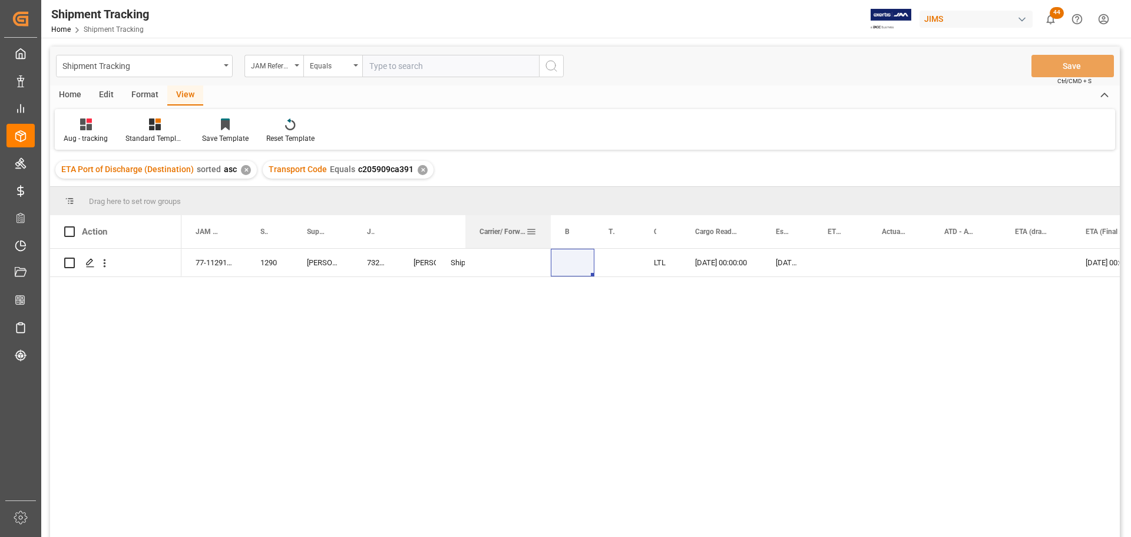
drag, startPoint x: 510, startPoint y: 226, endPoint x: 548, endPoint y: 243, distance: 42.2
click at [548, 243] on div at bounding box center [550, 231] width 5 height 33
click at [493, 256] on div "Press SPACE to select this row." at bounding box center [507, 263] width 85 height 28
click at [794, 266] on div "[DATE] 00:00:00" at bounding box center [788, 263] width 52 height 28
drag, startPoint x: 808, startPoint y: 272, endPoint x: 834, endPoint y: 269, distance: 25.6
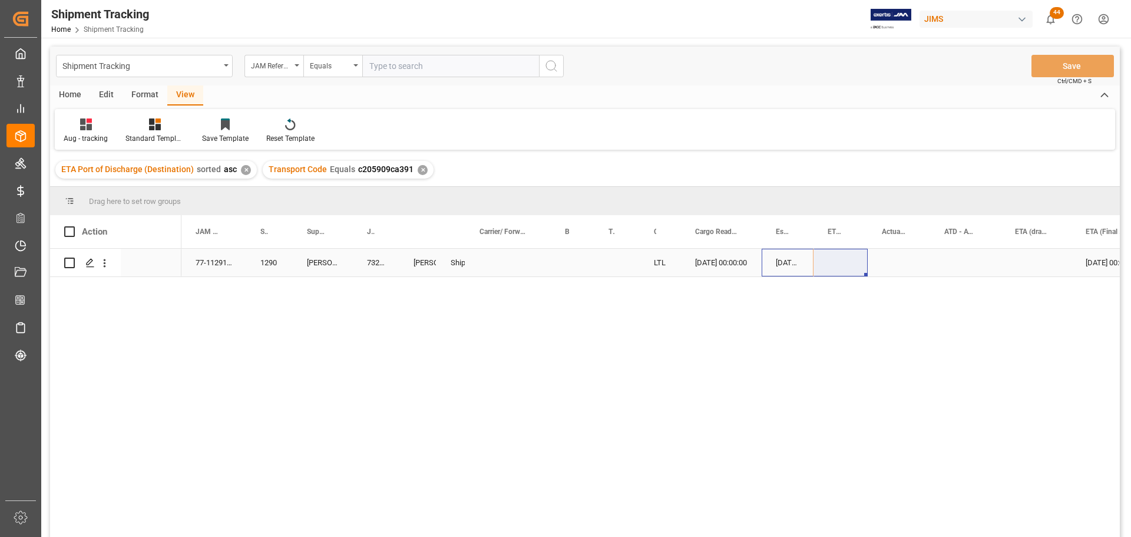
click at [788, 260] on div "[DATE] 00:00:00" at bounding box center [788, 263] width 52 height 28
drag, startPoint x: 812, startPoint y: 273, endPoint x: 850, endPoint y: 267, distance: 38.7
click at [1080, 65] on button "Save" at bounding box center [1072, 66] width 82 height 22
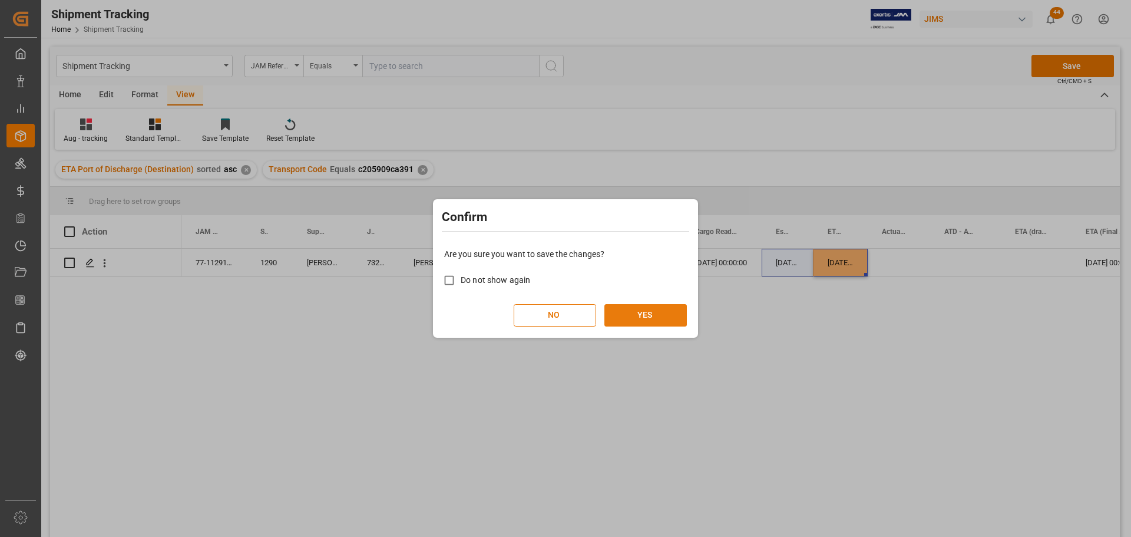
click at [659, 314] on button "YES" at bounding box center [645, 315] width 82 height 22
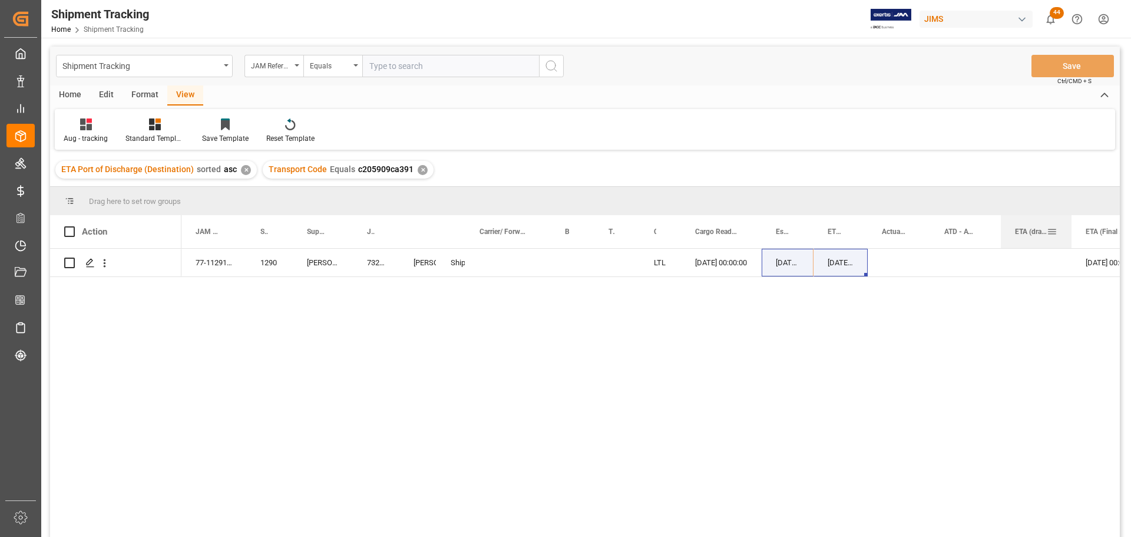
drag, startPoint x: 1070, startPoint y: 229, endPoint x: 1070, endPoint y: 237, distance: 8.2
click at [1070, 237] on div at bounding box center [1071, 231] width 5 height 33
